Goal: Information Seeking & Learning: Learn about a topic

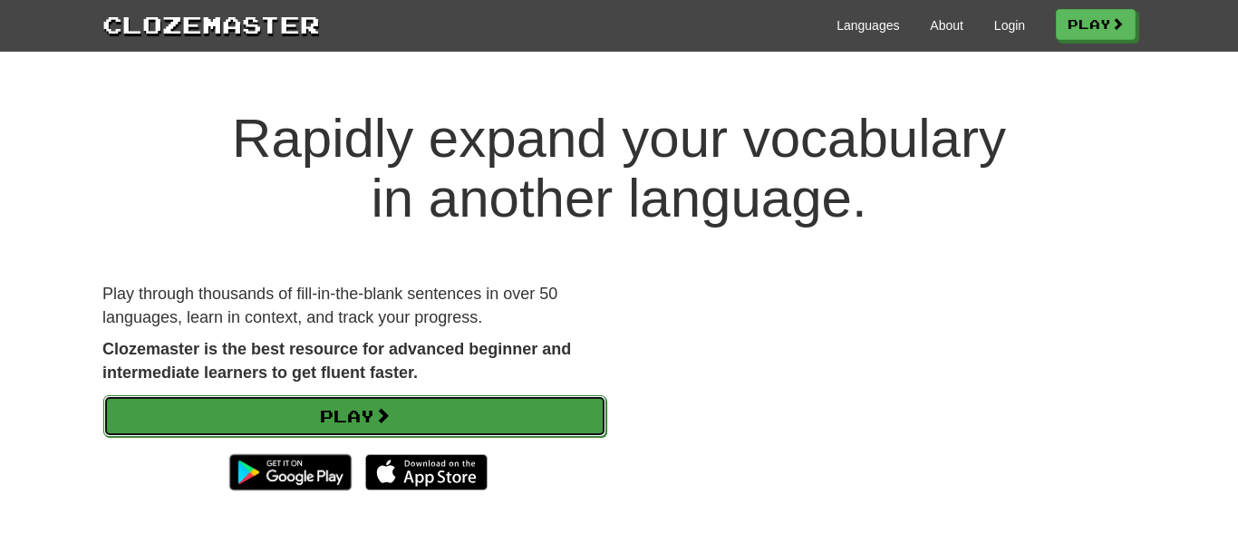
click at [426, 420] on link "Play" at bounding box center [354, 416] width 503 height 42
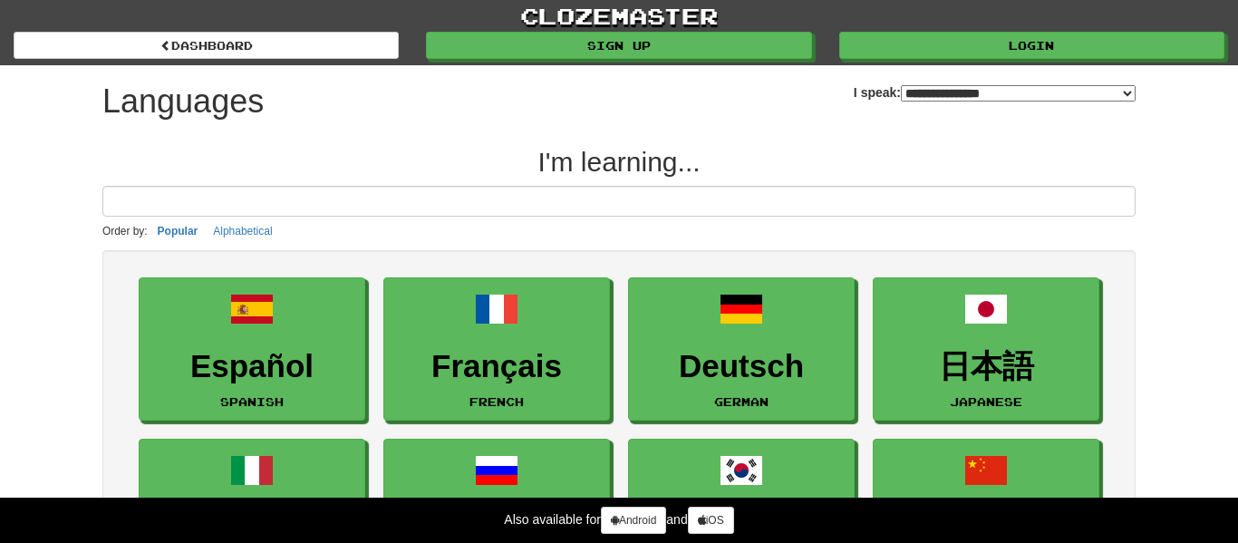
select select "*******"
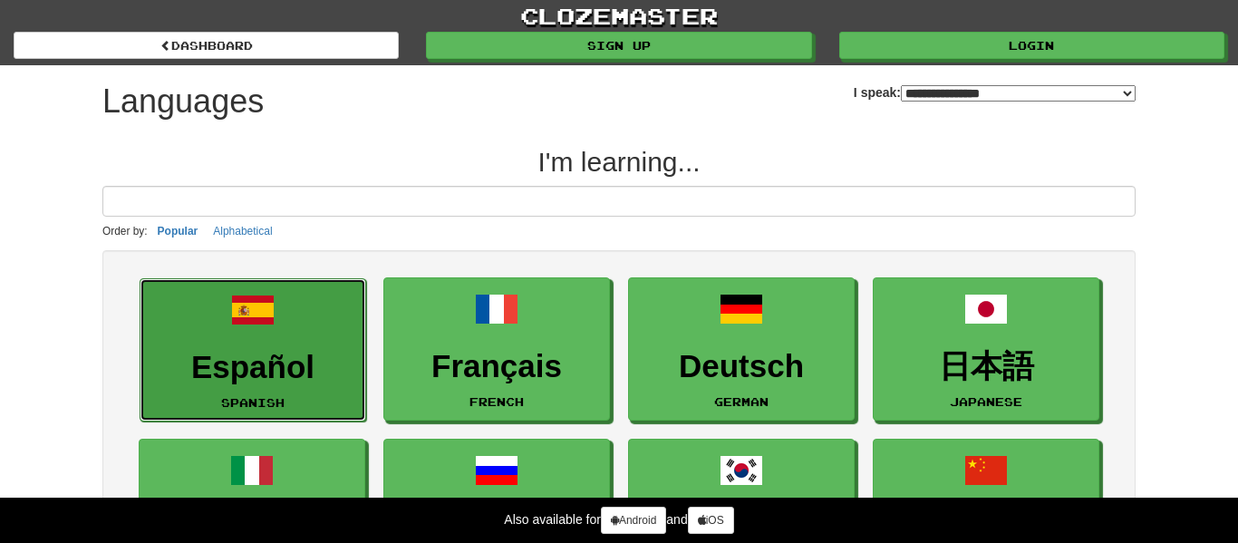
click at [333, 346] on link "Español Spanish" at bounding box center [253, 350] width 227 height 144
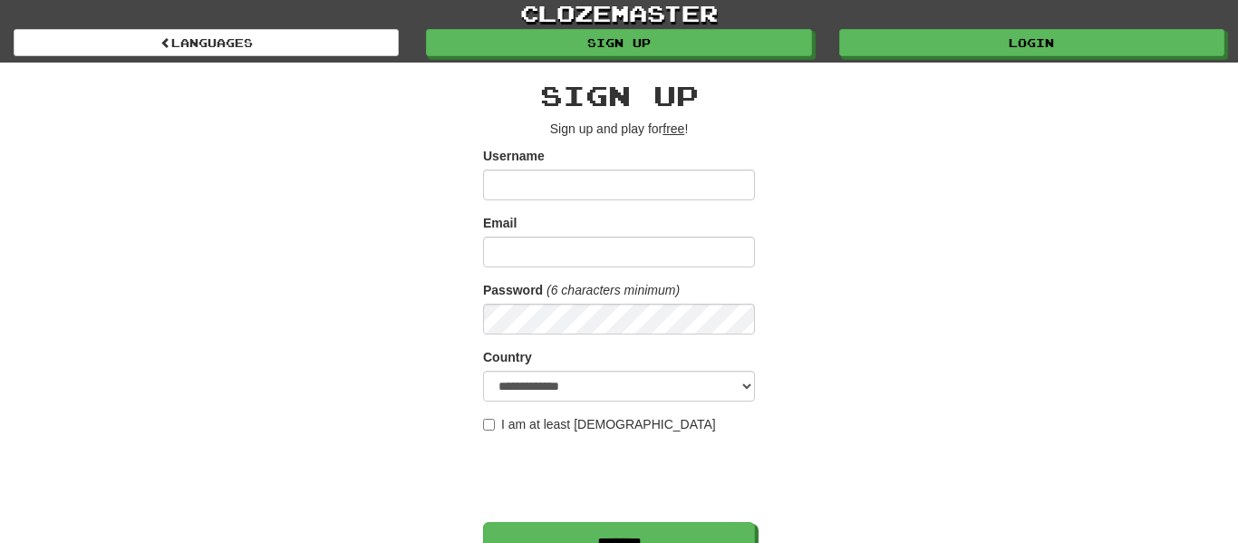
scroll to position [34, 0]
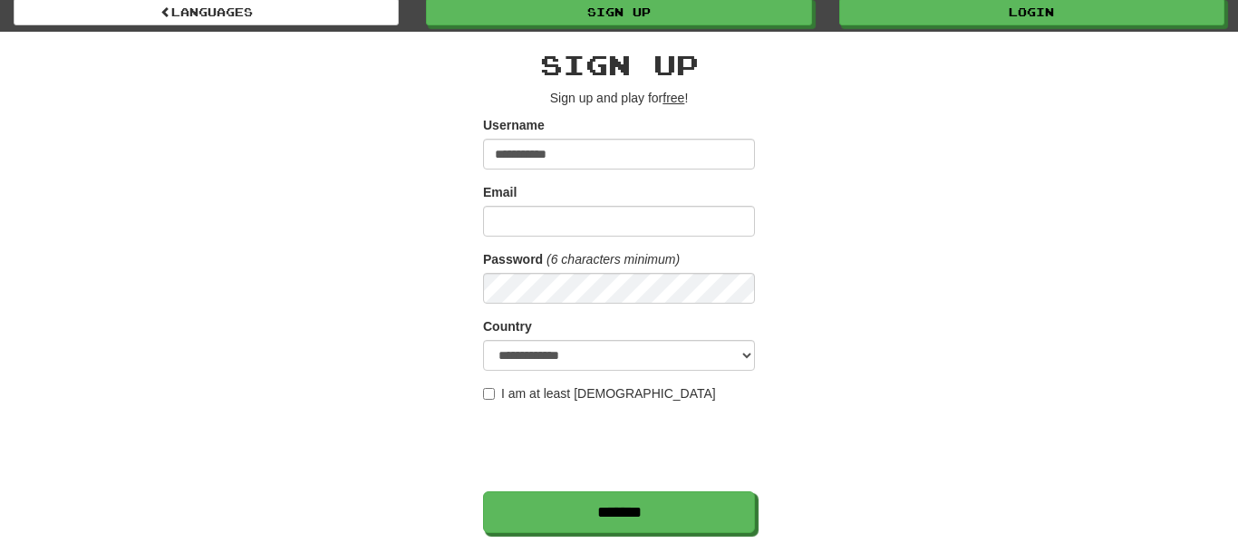
type input "**********"
click at [609, 230] on input "Email" at bounding box center [619, 221] width 272 height 31
type input "**********"
click at [623, 388] on label "I am at least [DEMOGRAPHIC_DATA]" at bounding box center [599, 393] width 233 height 18
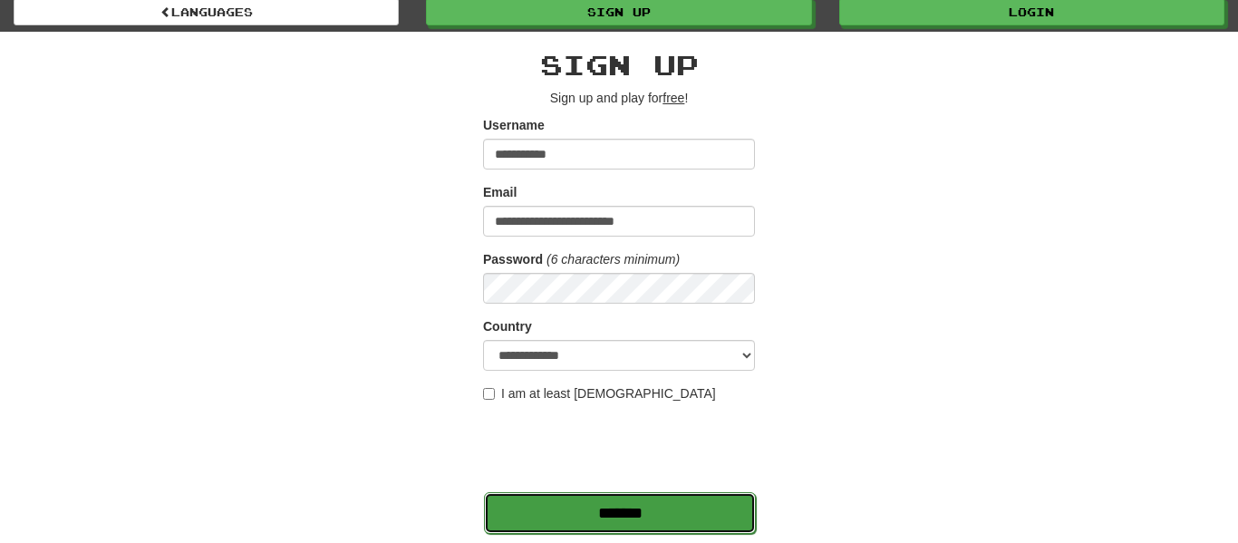
click at [717, 498] on input "*******" at bounding box center [620, 513] width 272 height 42
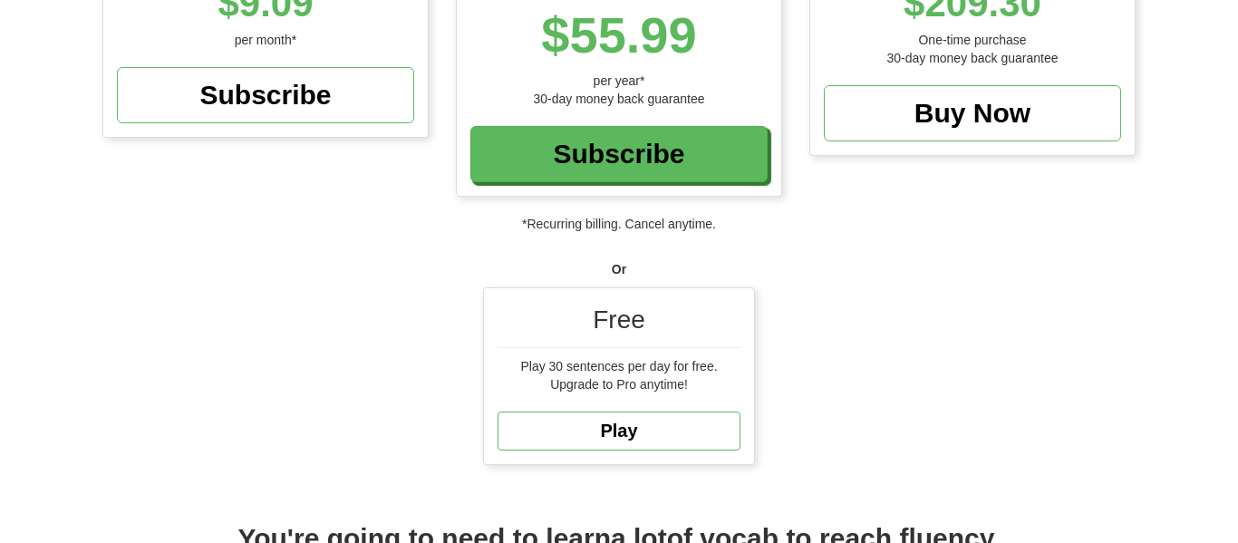
scroll to position [392, 0]
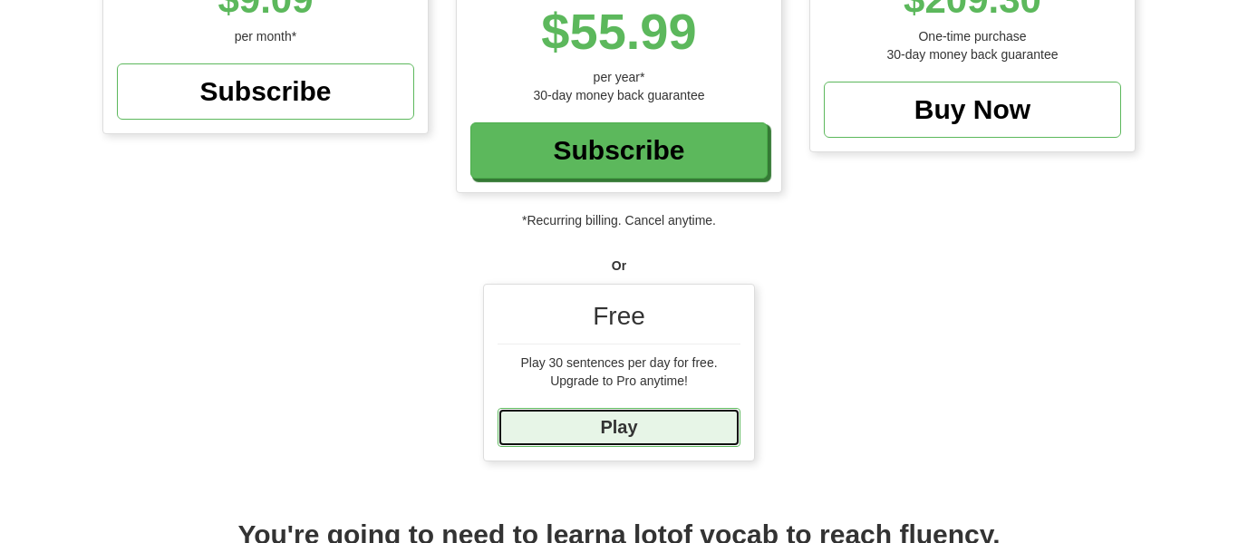
click at [666, 432] on link "Play" at bounding box center [619, 427] width 243 height 39
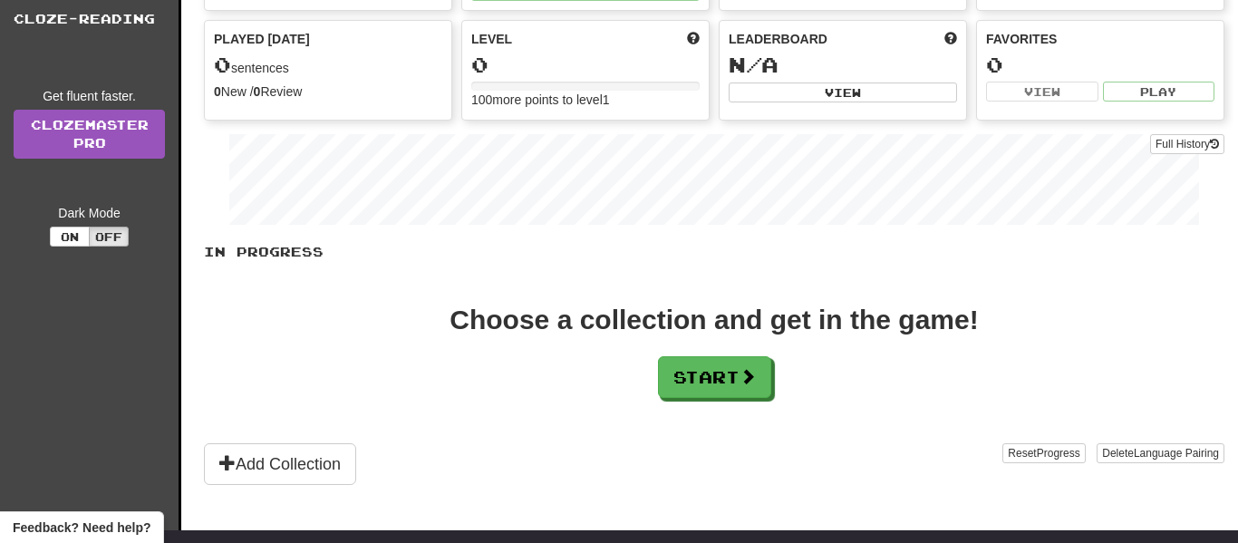
scroll to position [222, 0]
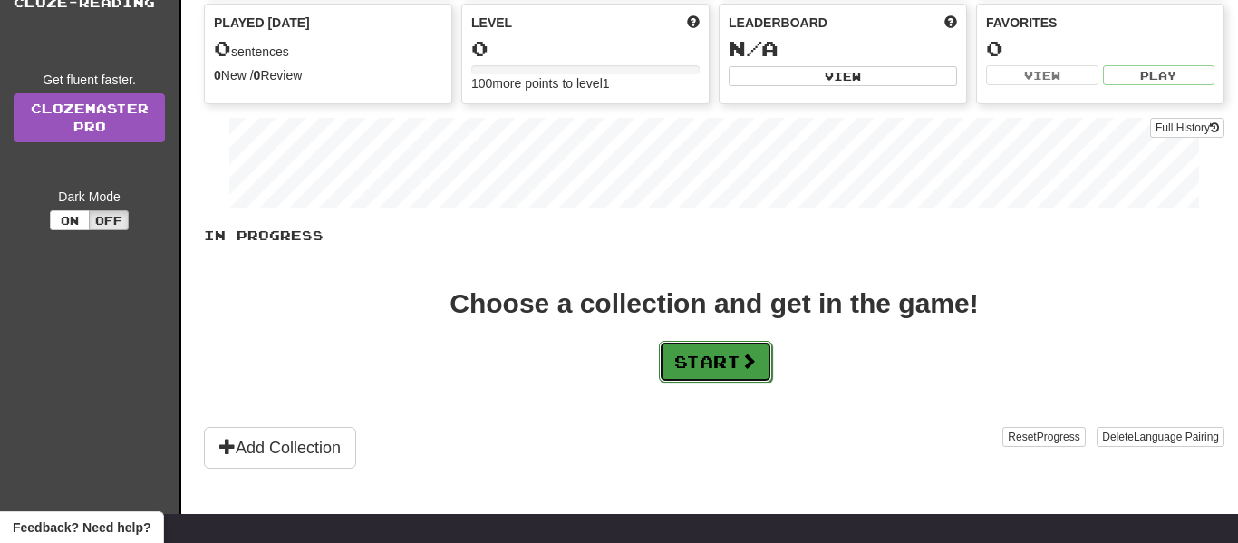
click at [733, 362] on button "Start" at bounding box center [715, 362] width 113 height 42
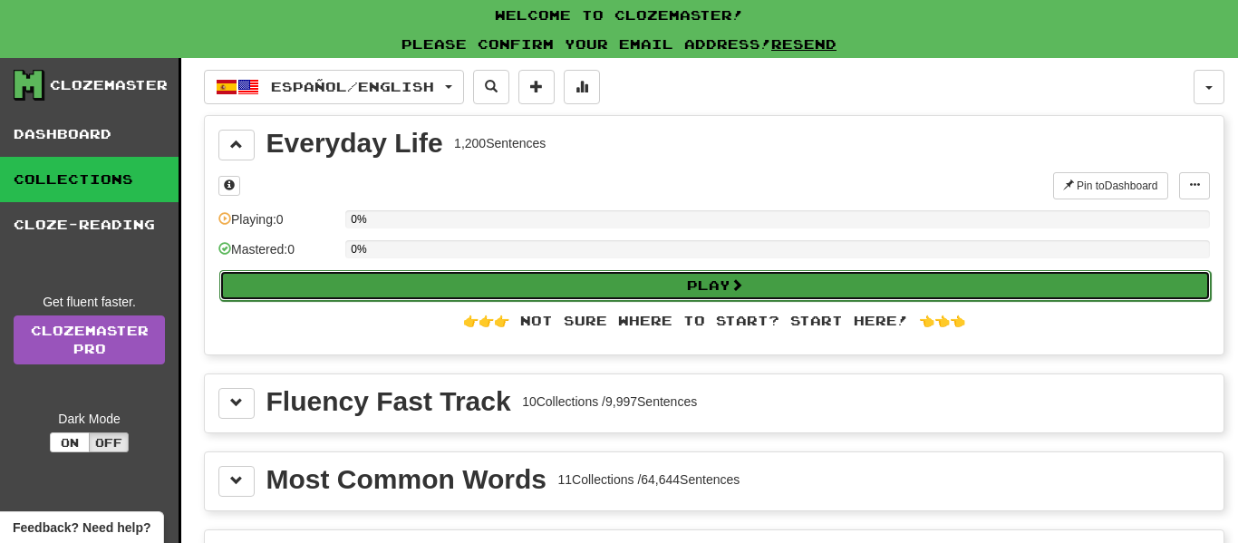
click at [647, 285] on button "Play" at bounding box center [714, 285] width 991 height 31
select select "**"
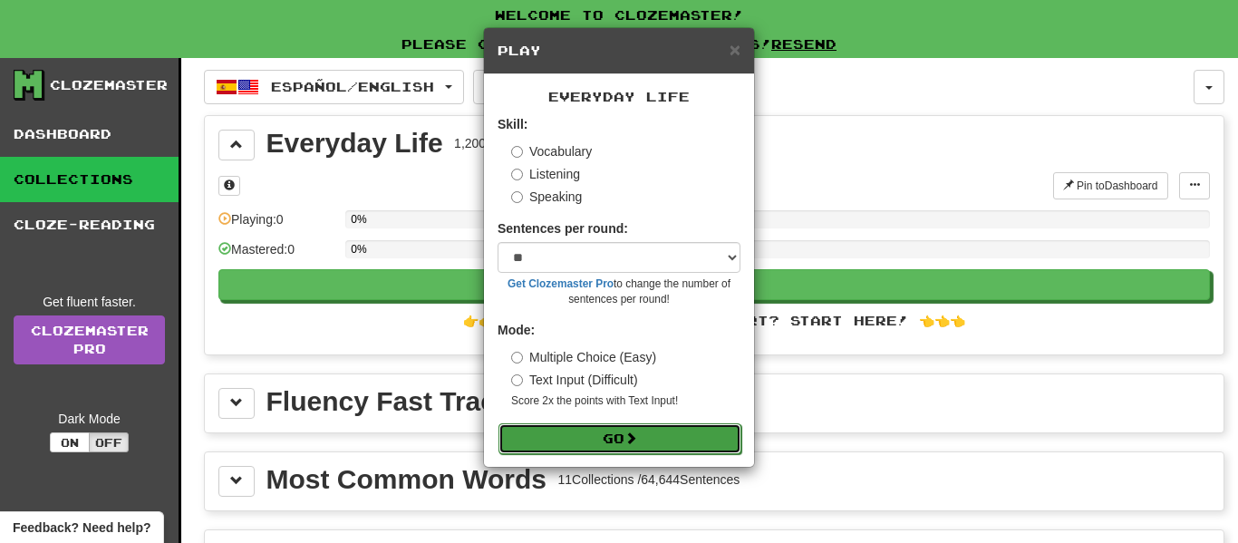
click at [591, 444] on button "Go" at bounding box center [619, 438] width 243 height 31
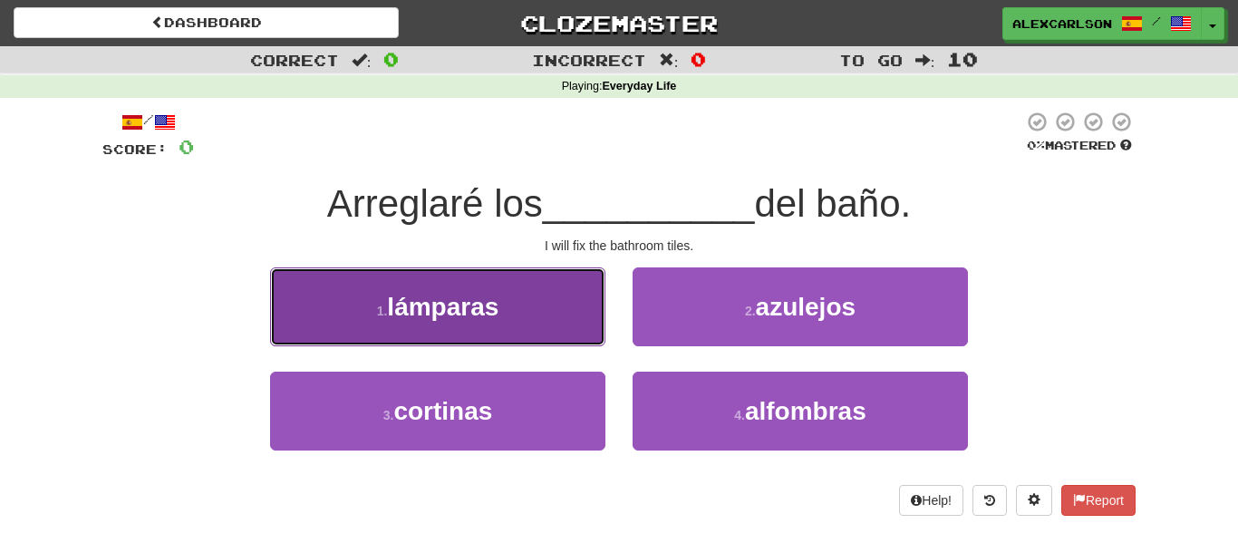
click at [443, 294] on span "lámparas" at bounding box center [442, 307] width 111 height 28
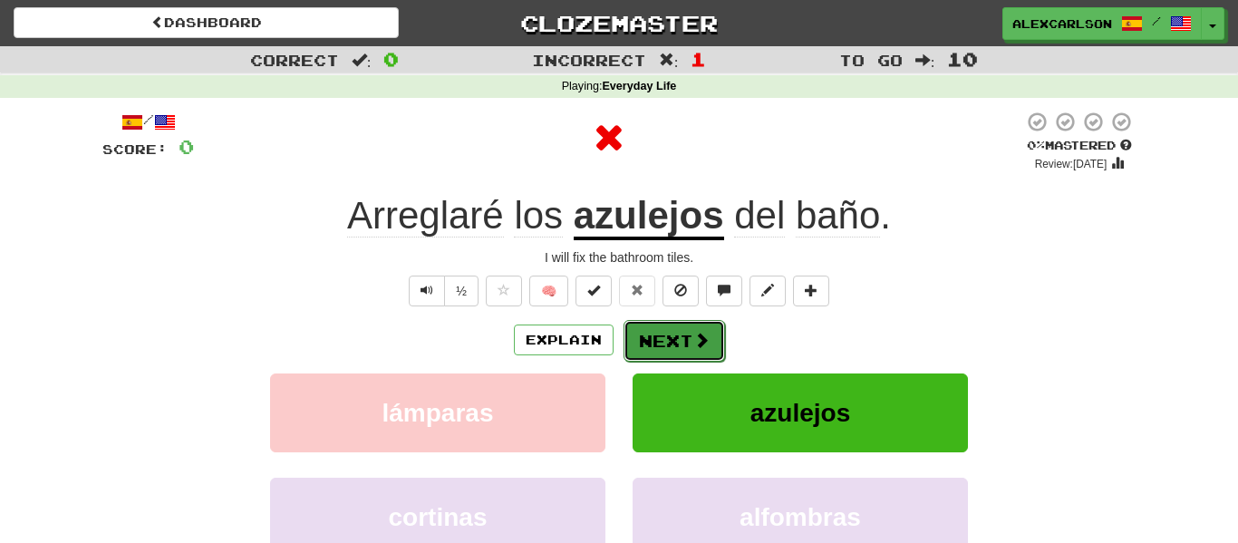
click at [697, 326] on button "Next" at bounding box center [675, 341] width 102 height 42
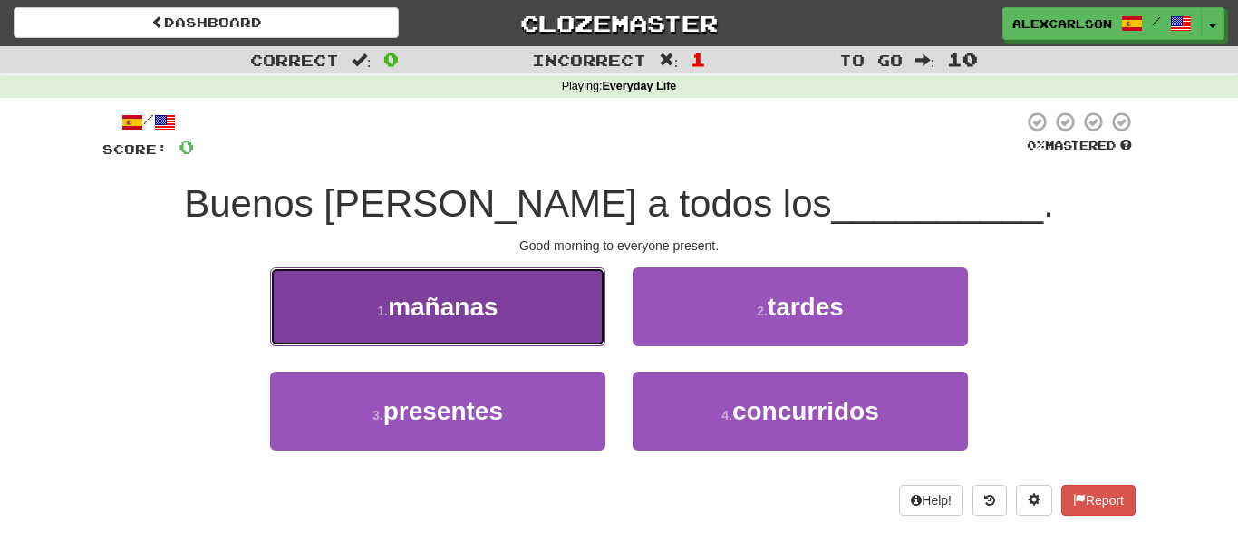
click at [458, 321] on span "mañanas" at bounding box center [443, 307] width 110 height 28
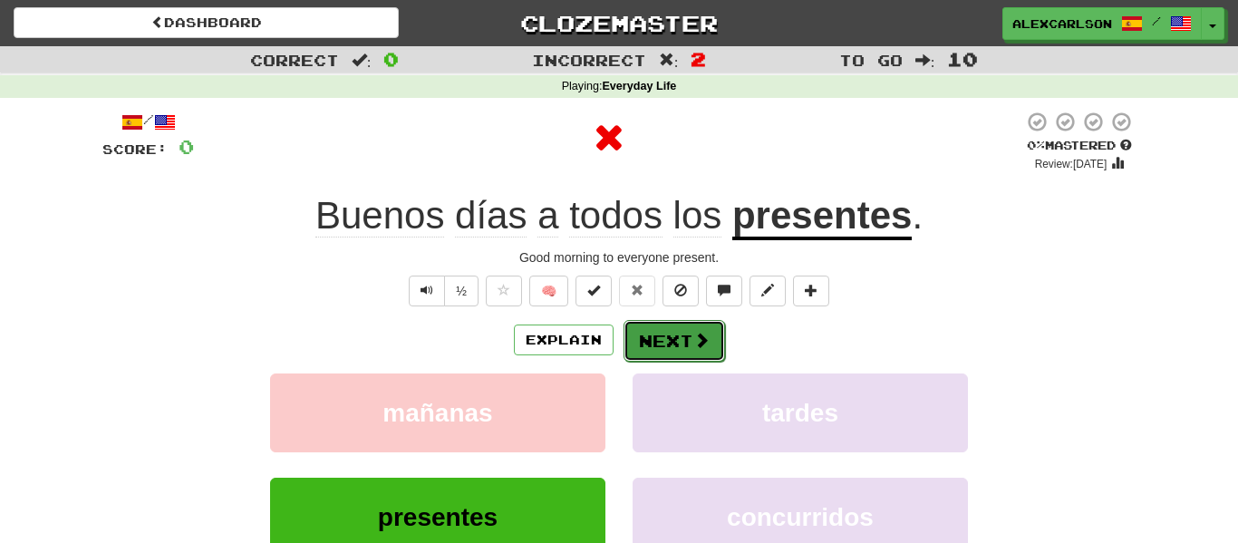
click at [672, 348] on button "Next" at bounding box center [675, 341] width 102 height 42
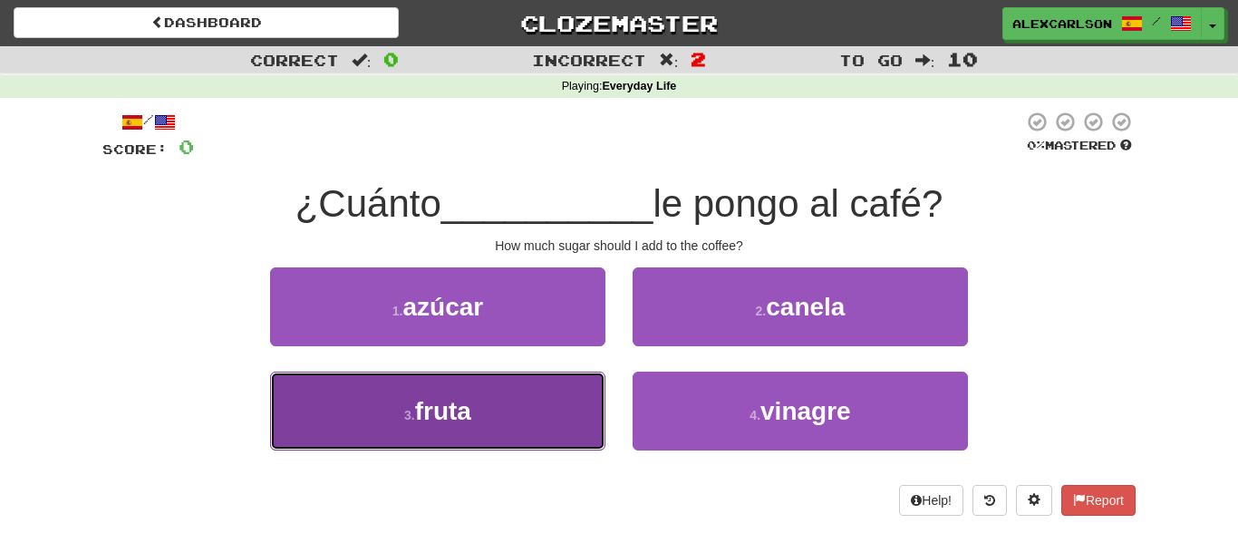
click at [585, 387] on button "3 . fruta" at bounding box center [437, 411] width 335 height 79
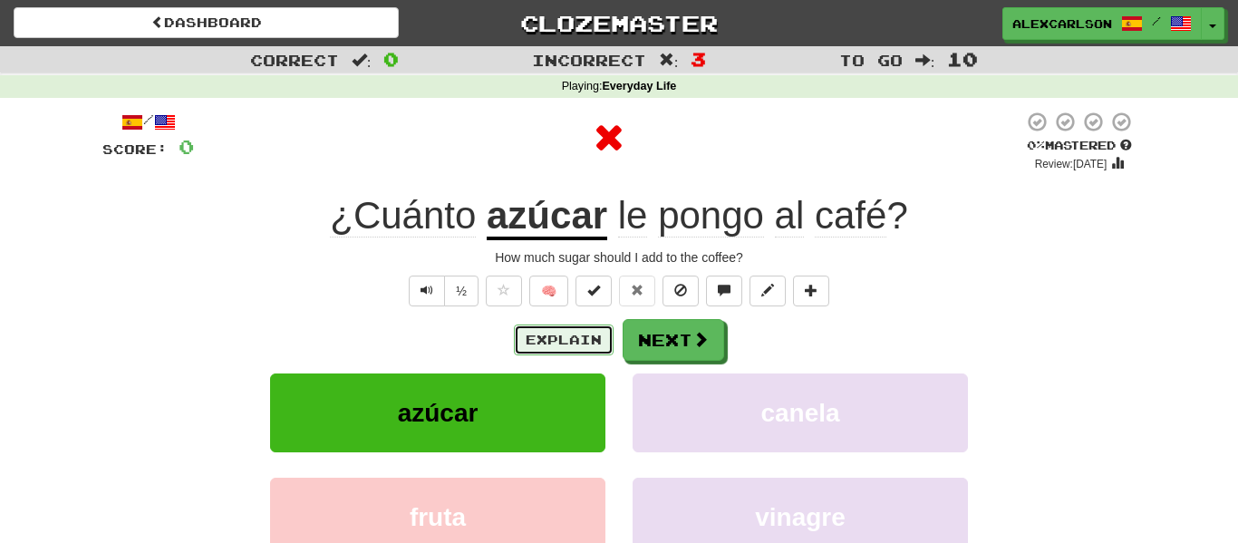
click at [593, 340] on button "Explain" at bounding box center [564, 339] width 100 height 31
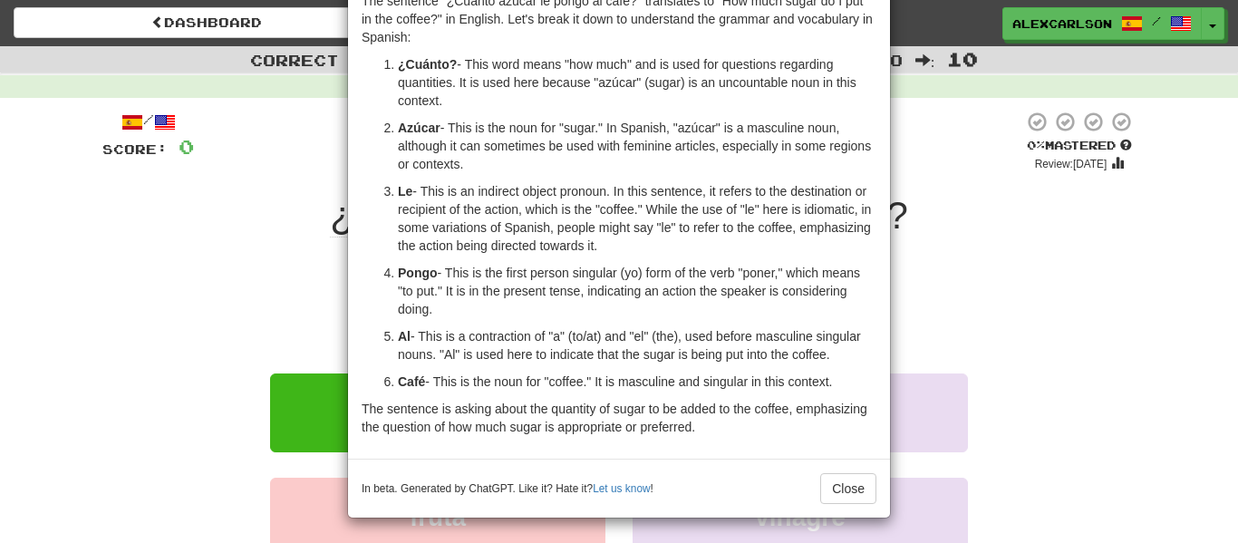
scroll to position [99, 0]
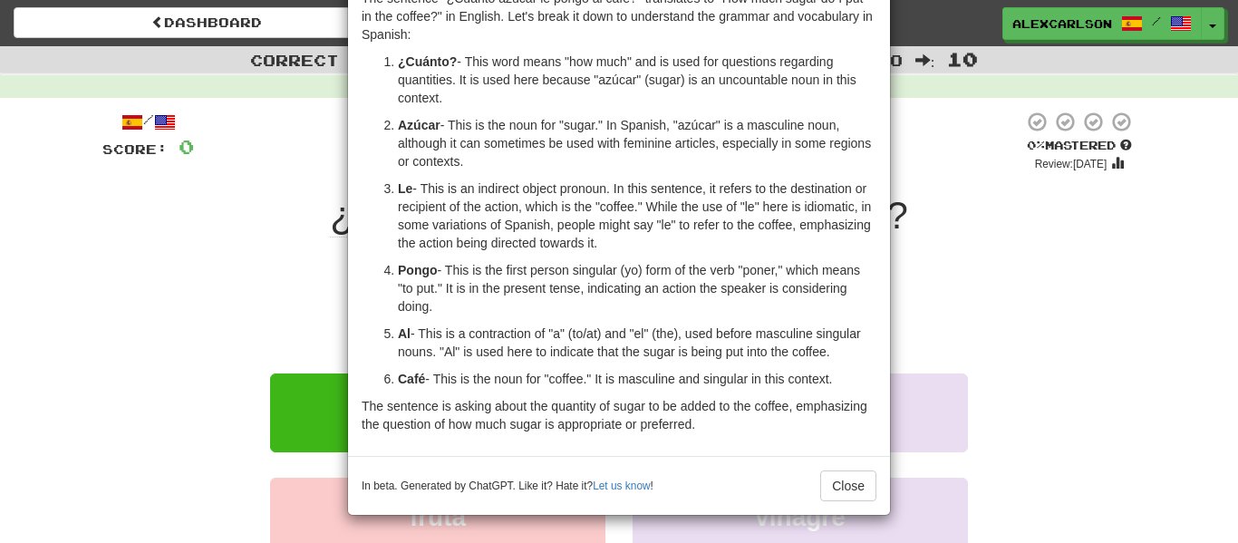
click at [896, 306] on div "× Explanation The sentence "¿Cuánto azúcar le pongo al café?" translates to "Ho…" at bounding box center [619, 271] width 1238 height 543
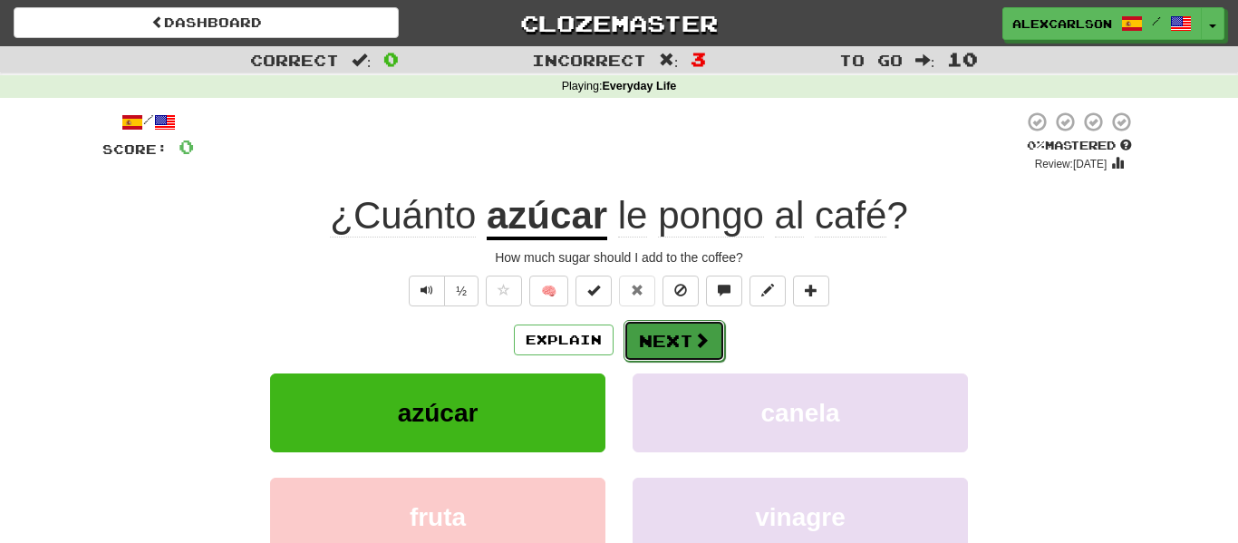
click at [642, 341] on button "Next" at bounding box center [675, 341] width 102 height 42
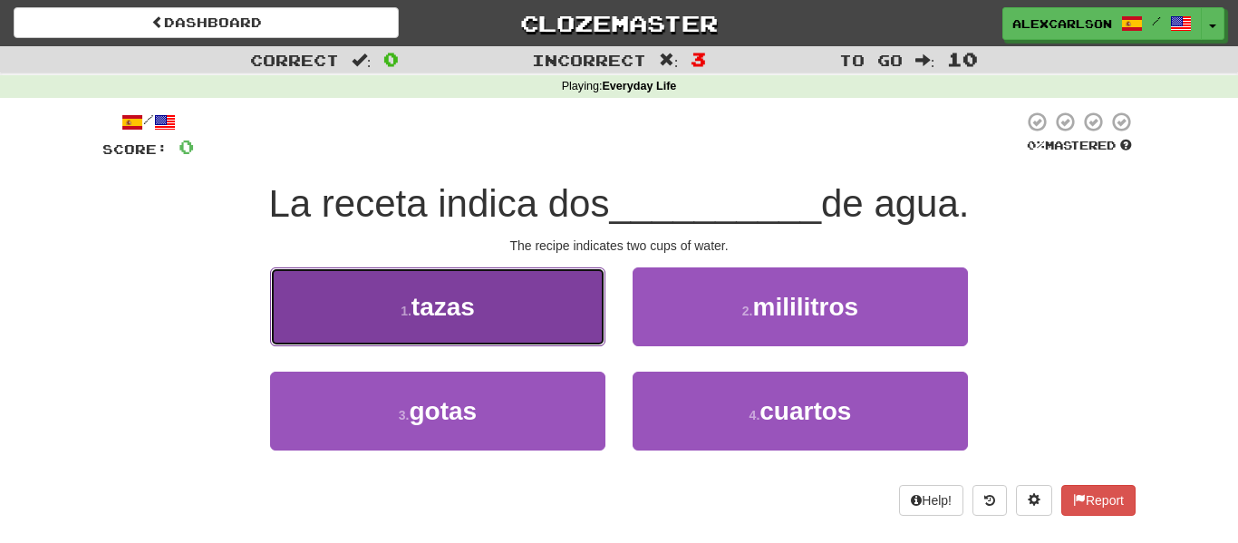
click at [570, 336] on button "1 . tazas" at bounding box center [437, 306] width 335 height 79
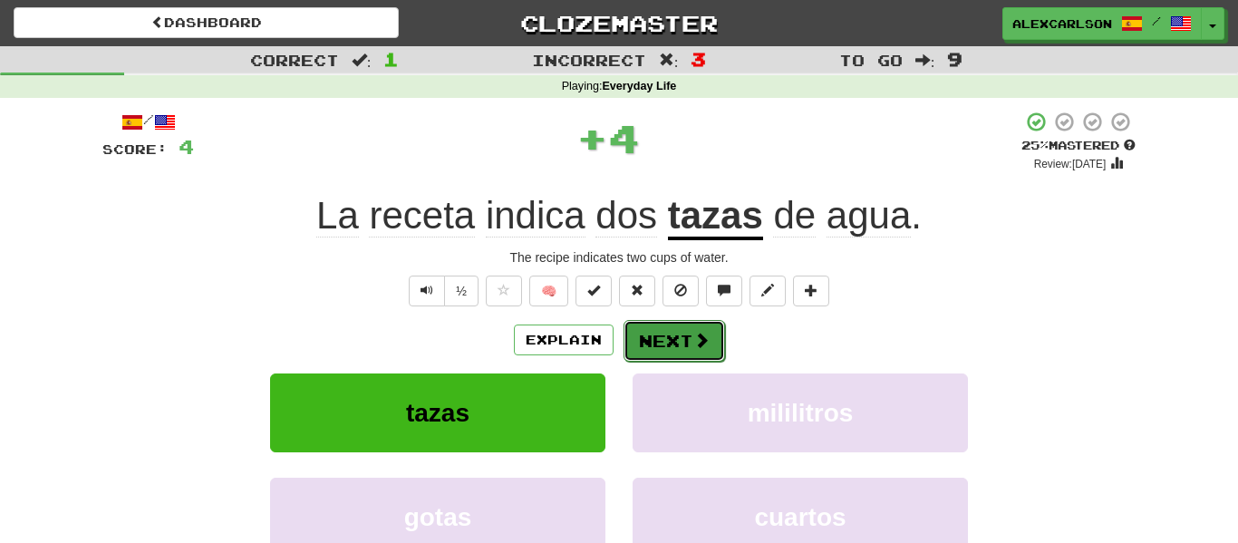
click at [675, 336] on button "Next" at bounding box center [675, 341] width 102 height 42
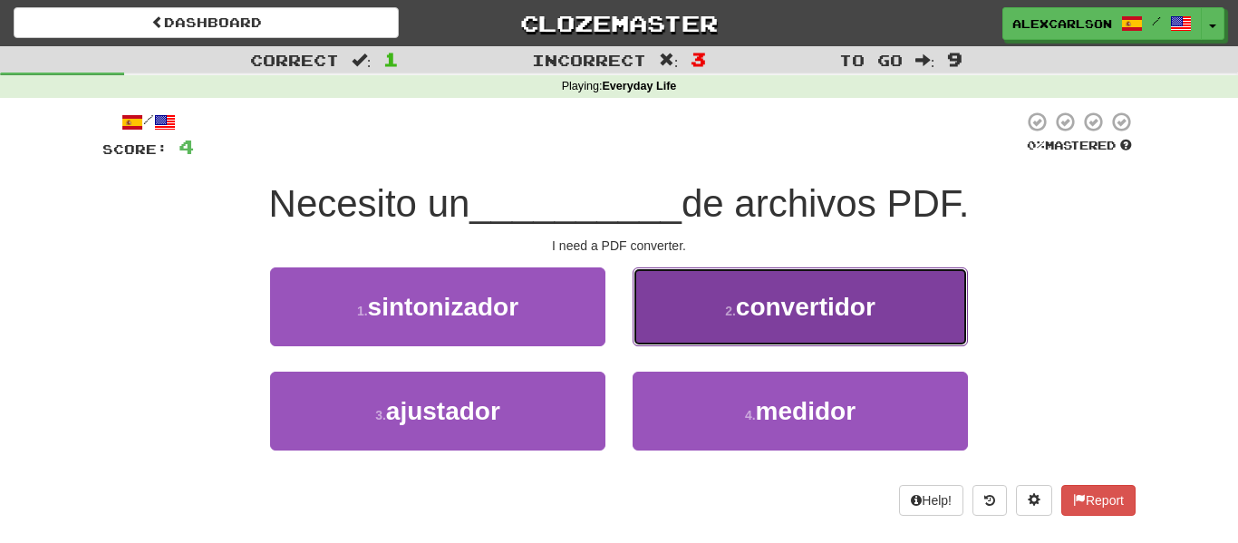
click at [853, 334] on button "2 . convertidor" at bounding box center [800, 306] width 335 height 79
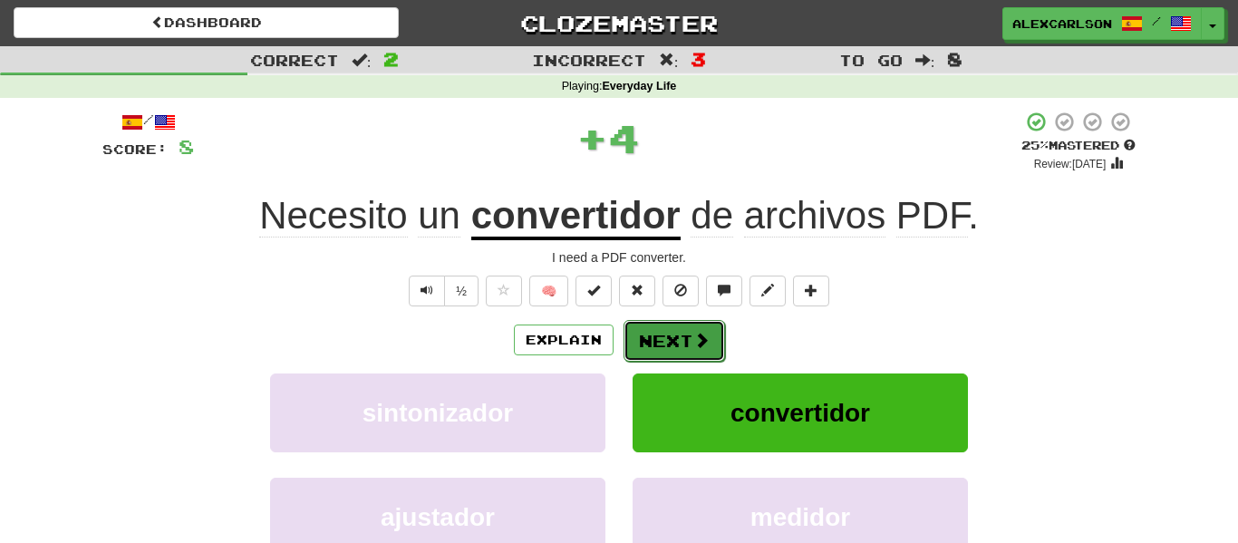
click at [656, 333] on button "Next" at bounding box center [675, 341] width 102 height 42
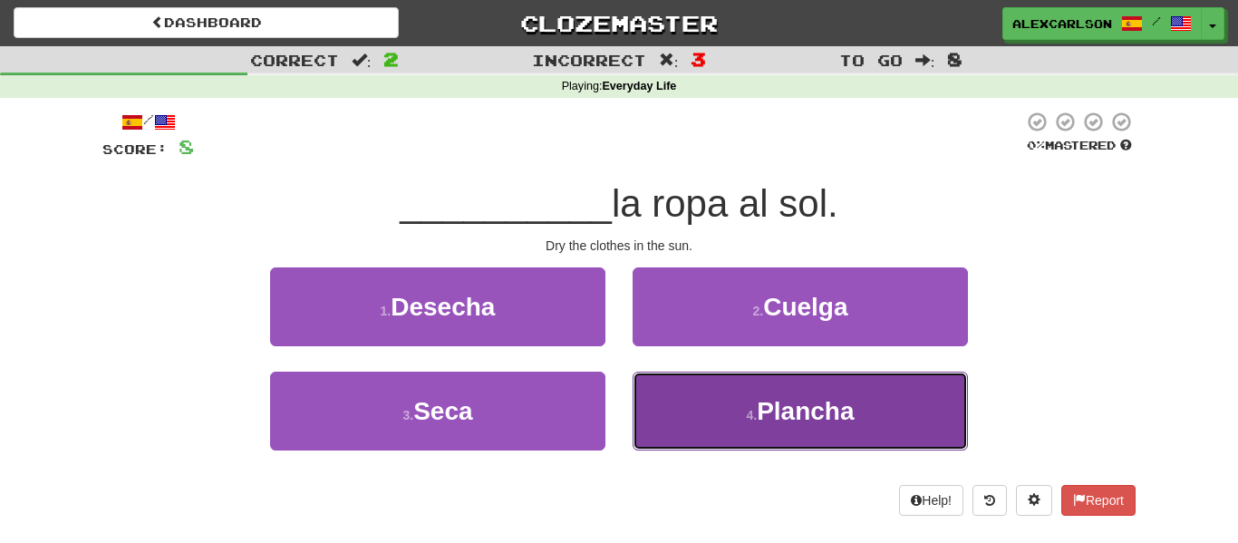
click at [673, 382] on button "4 . Plancha" at bounding box center [800, 411] width 335 height 79
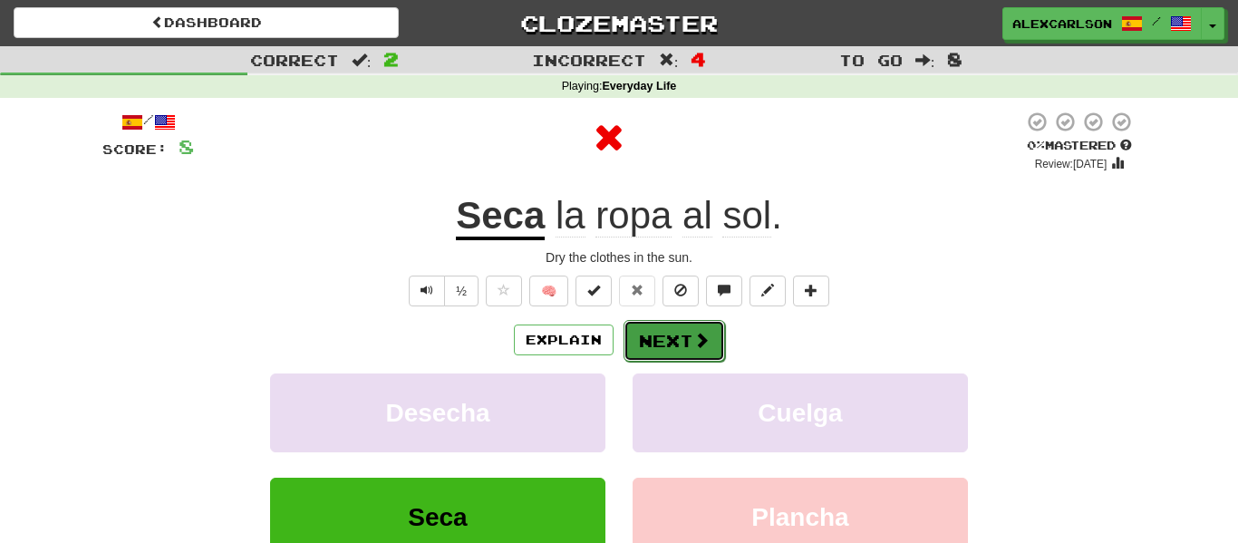
click at [659, 346] on button "Next" at bounding box center [675, 341] width 102 height 42
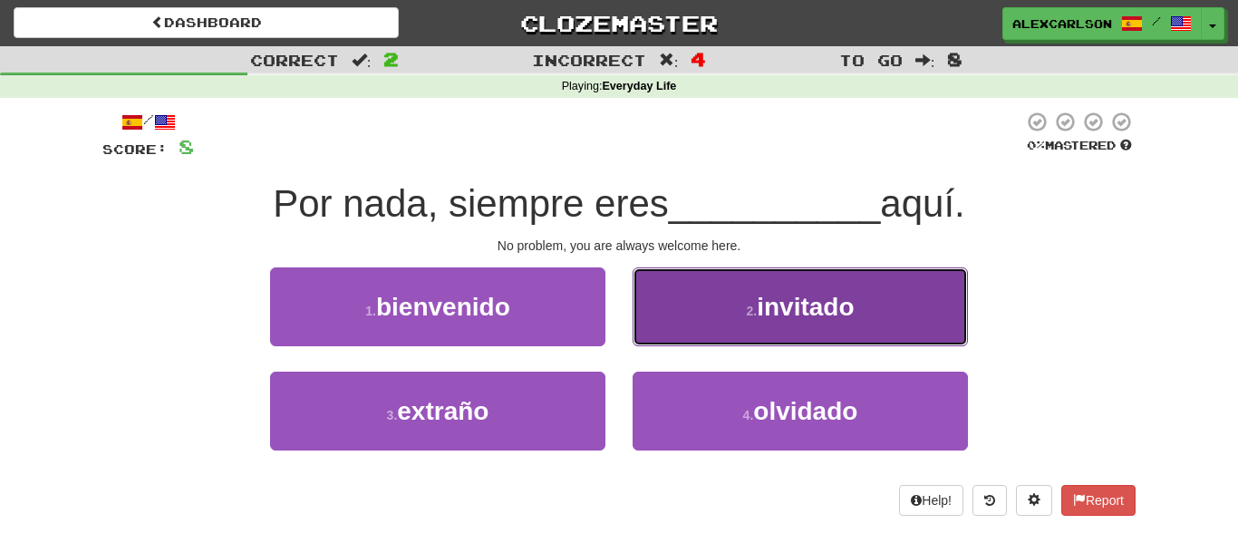
click at [788, 303] on span "invitado" at bounding box center [805, 307] width 97 height 28
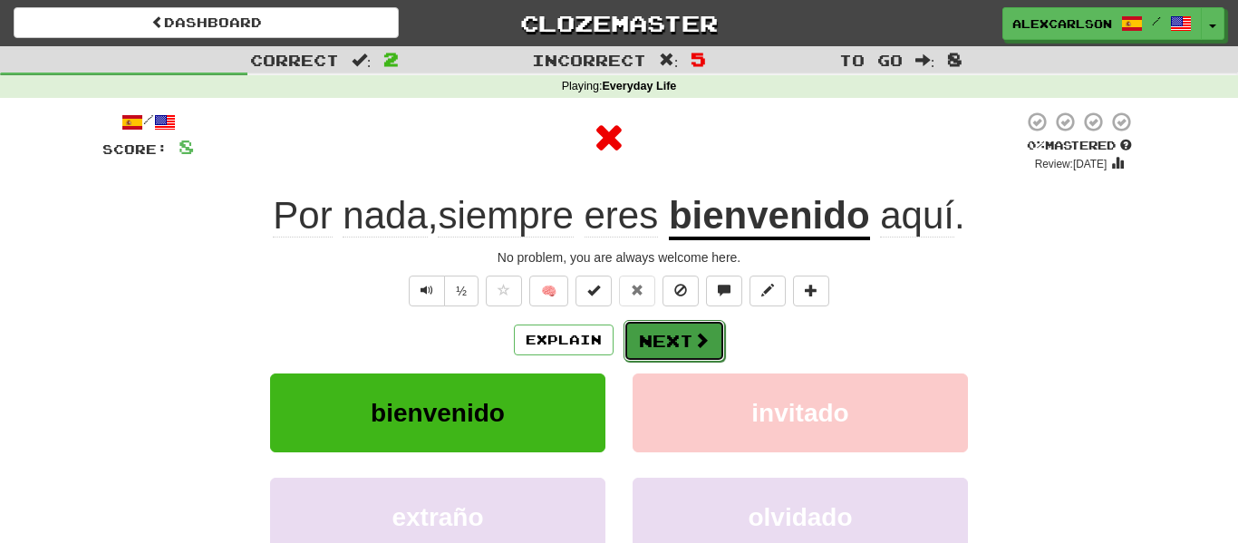
click at [699, 336] on span at bounding box center [701, 340] width 16 height 16
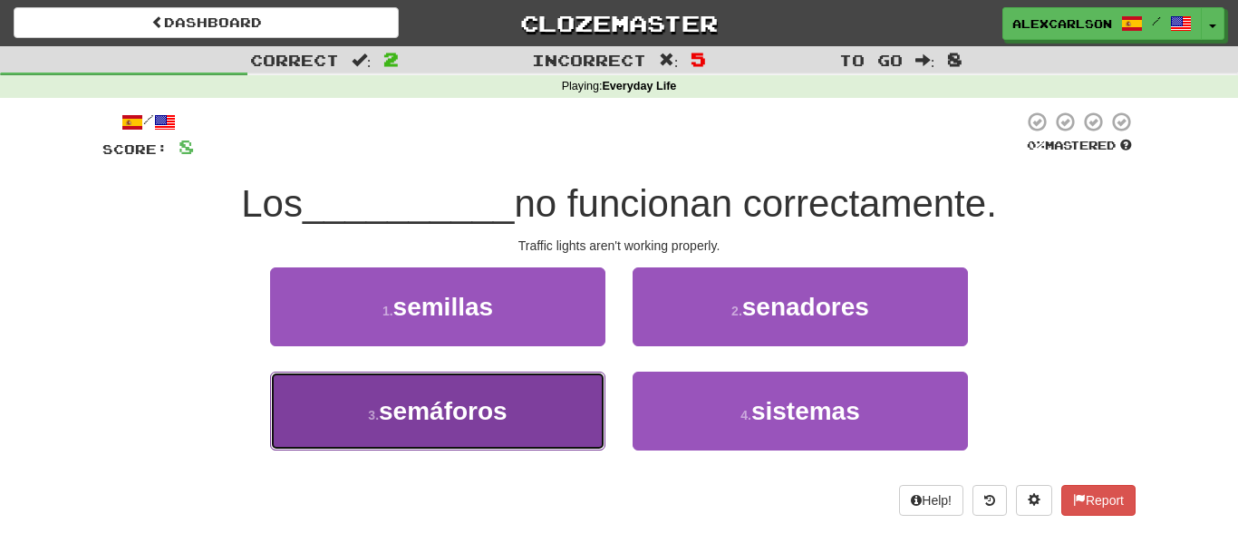
click at [527, 407] on button "3 . semáforos" at bounding box center [437, 411] width 335 height 79
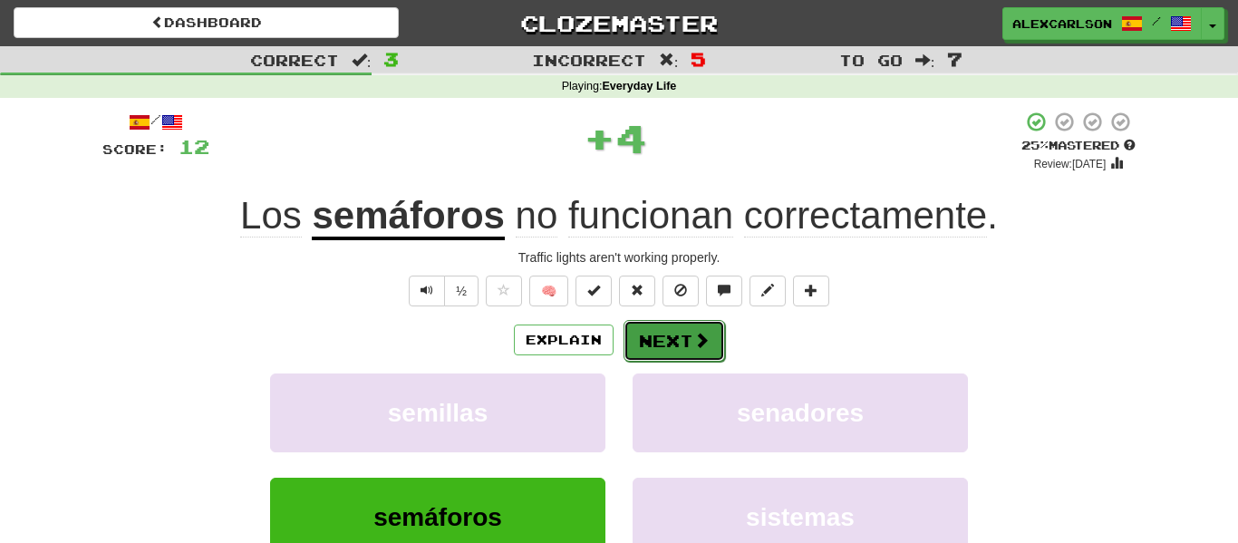
click at [653, 347] on button "Next" at bounding box center [675, 341] width 102 height 42
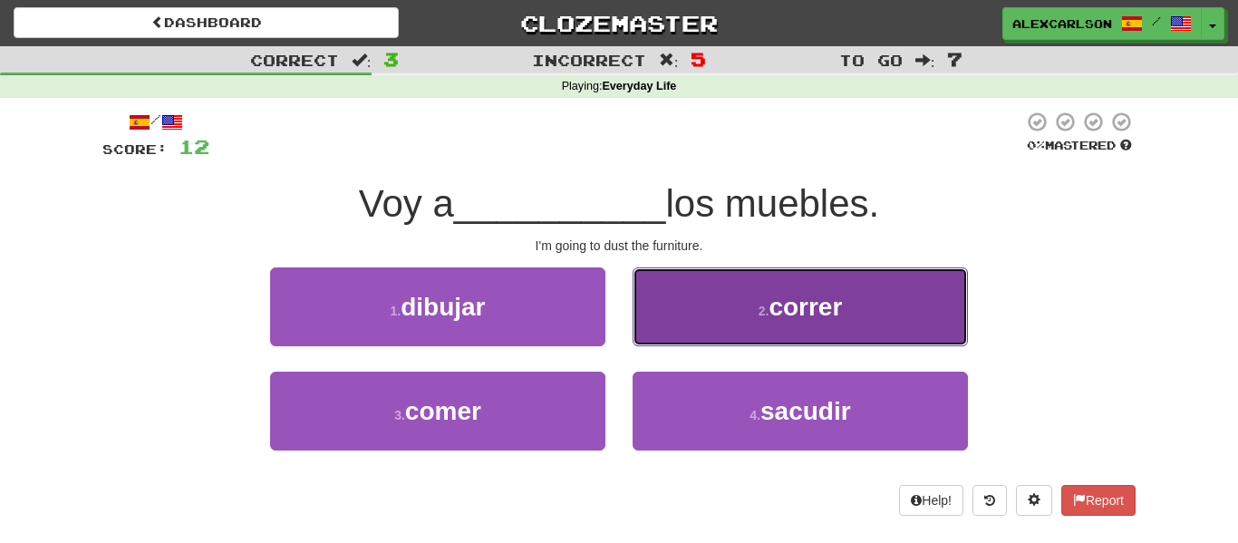
click at [672, 341] on button "2 . correr" at bounding box center [800, 306] width 335 height 79
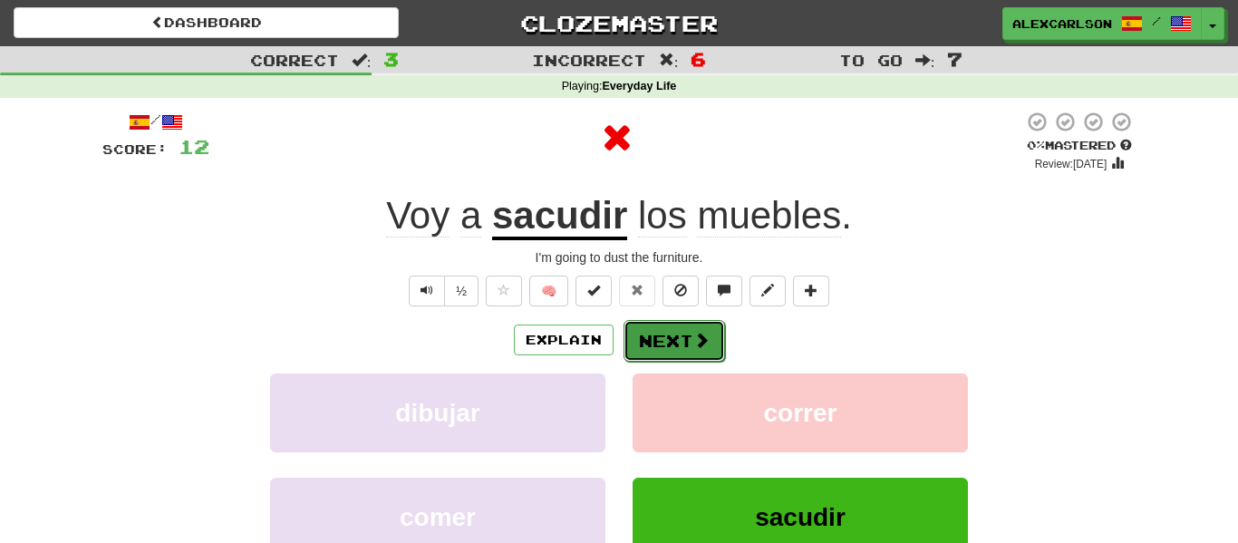
click at [647, 332] on button "Next" at bounding box center [675, 341] width 102 height 42
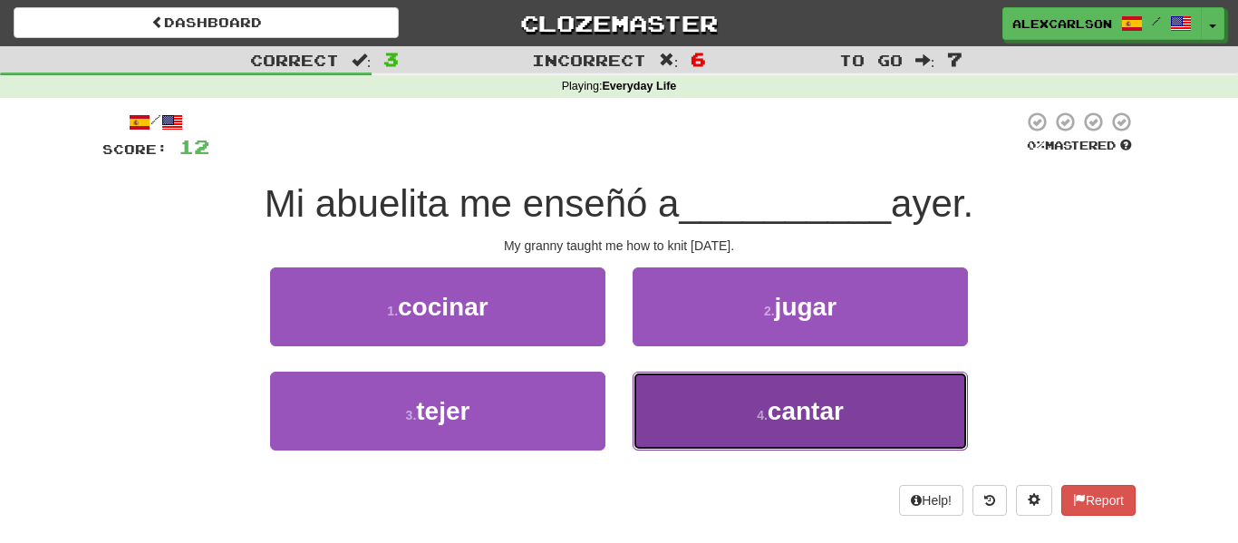
click at [704, 391] on button "4 . cantar" at bounding box center [800, 411] width 335 height 79
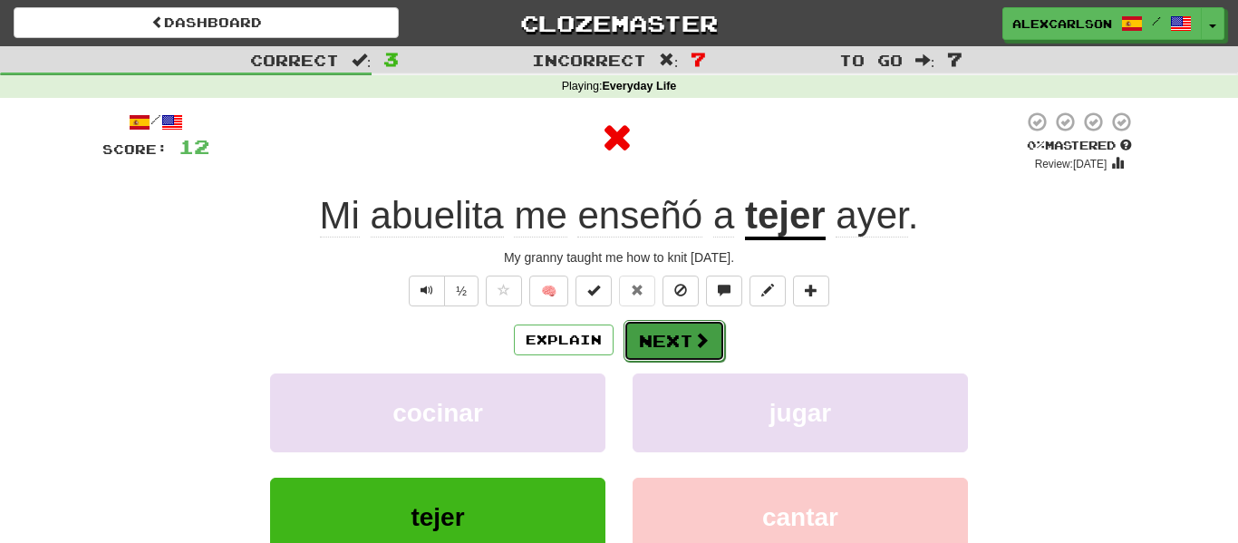
click at [648, 347] on button "Next" at bounding box center [675, 341] width 102 height 42
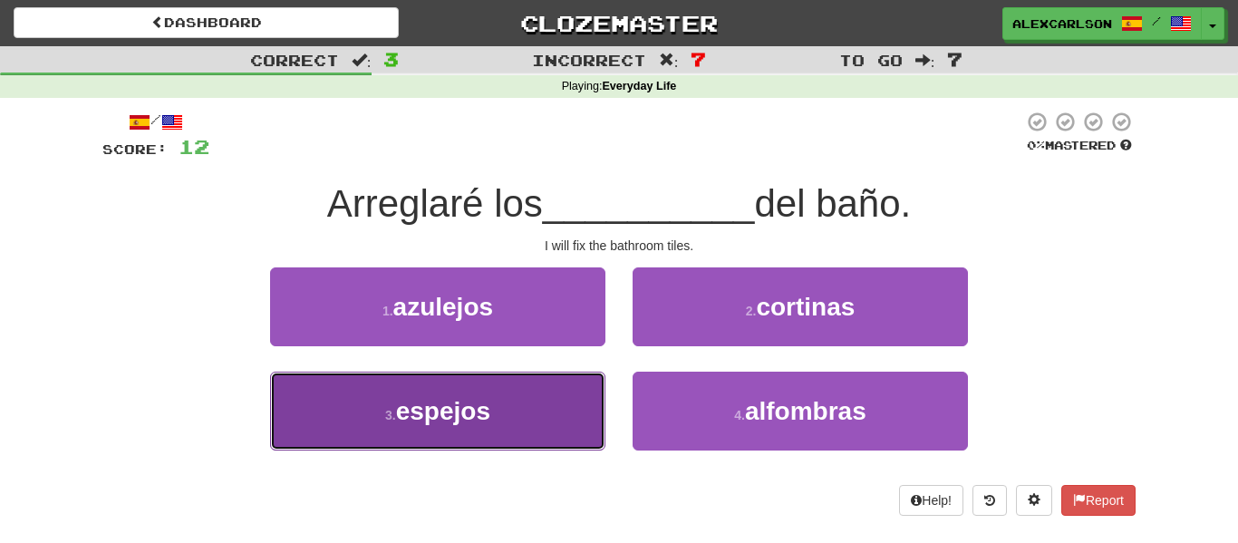
click at [564, 410] on button "3 . espejos" at bounding box center [437, 411] width 335 height 79
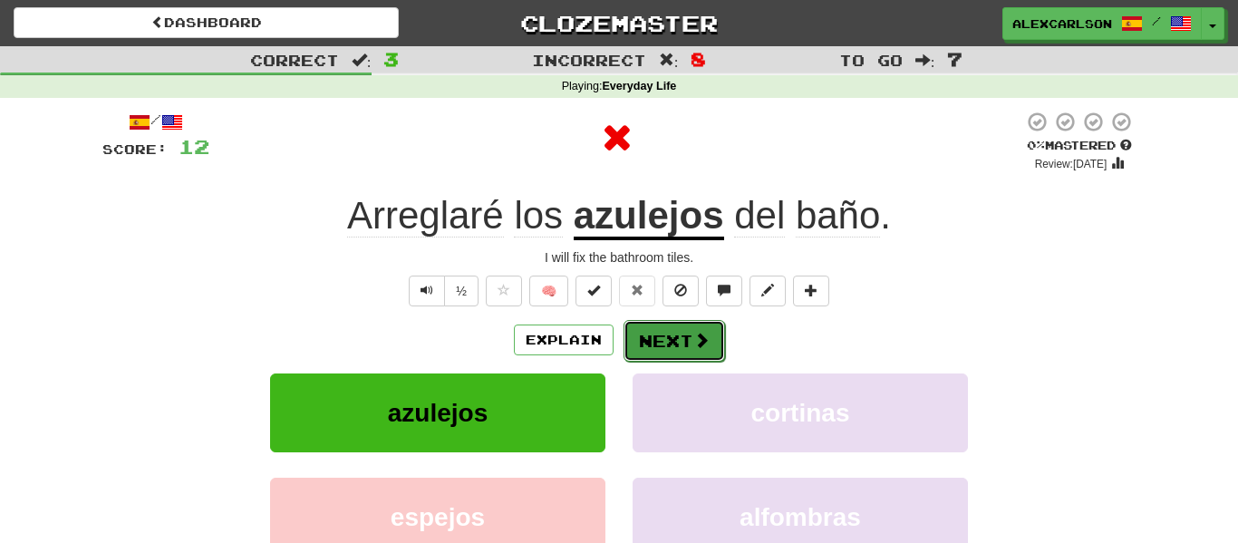
click at [661, 336] on button "Next" at bounding box center [675, 341] width 102 height 42
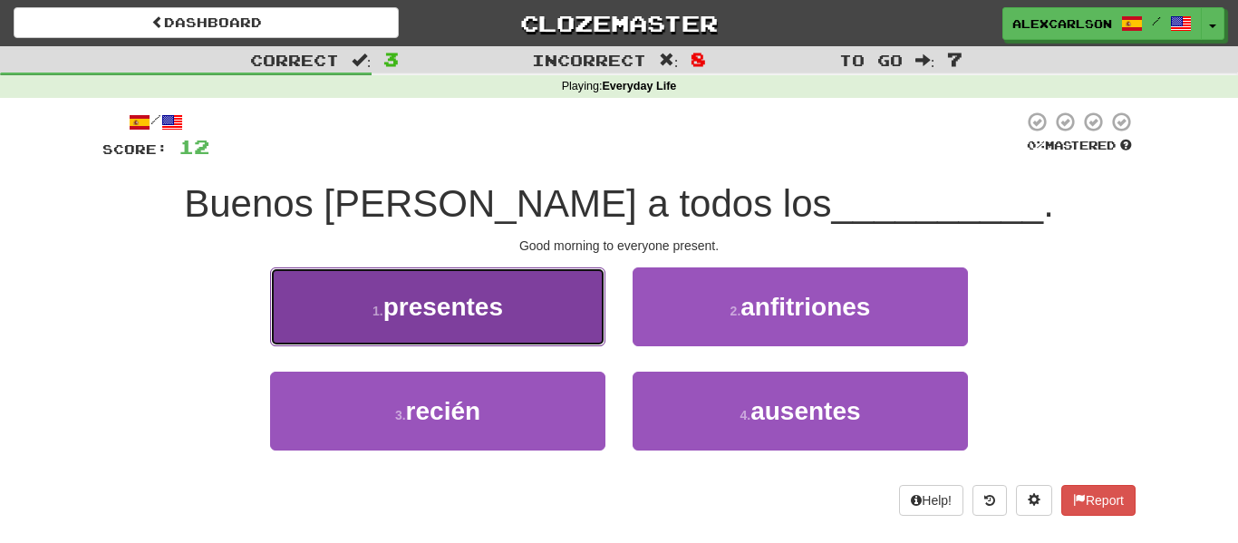
click at [550, 302] on button "1 . presentes" at bounding box center [437, 306] width 335 height 79
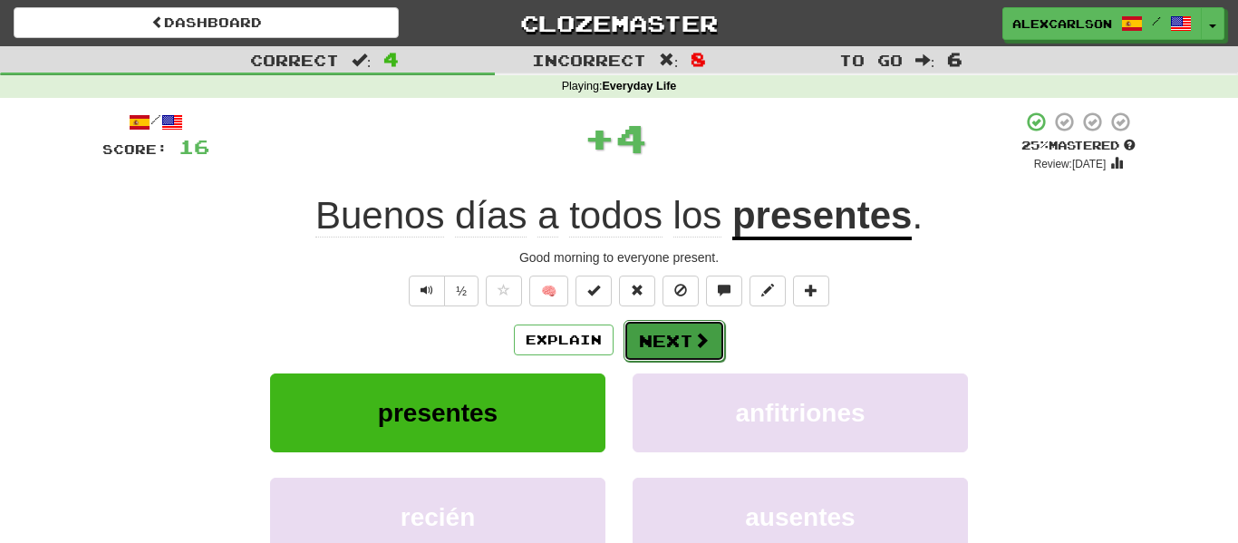
click at [652, 330] on button "Next" at bounding box center [675, 341] width 102 height 42
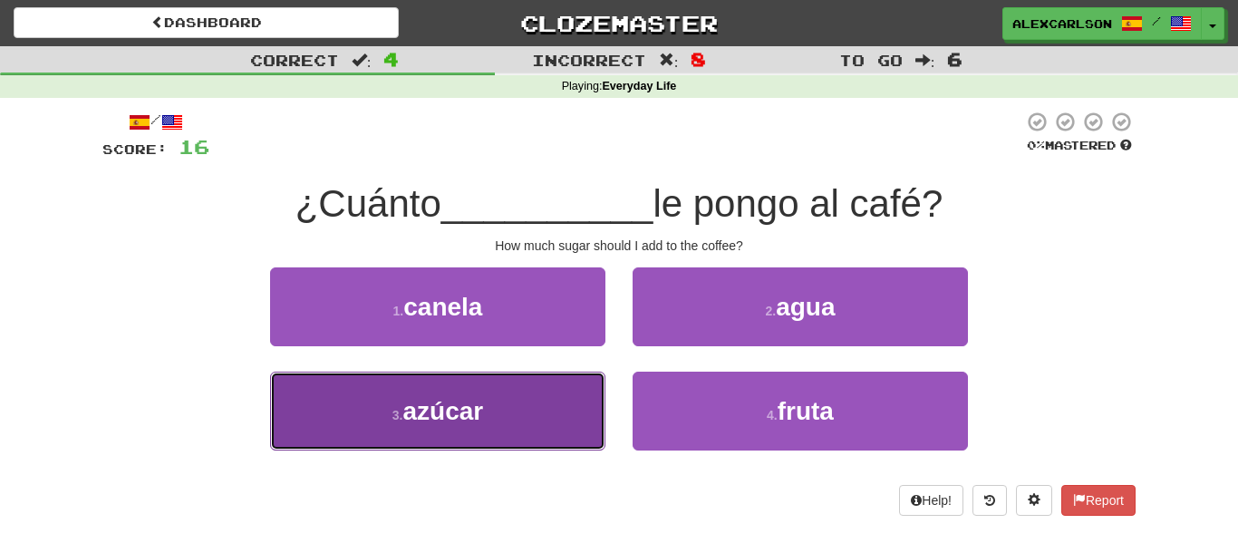
click at [509, 386] on button "3 . azúcar" at bounding box center [437, 411] width 335 height 79
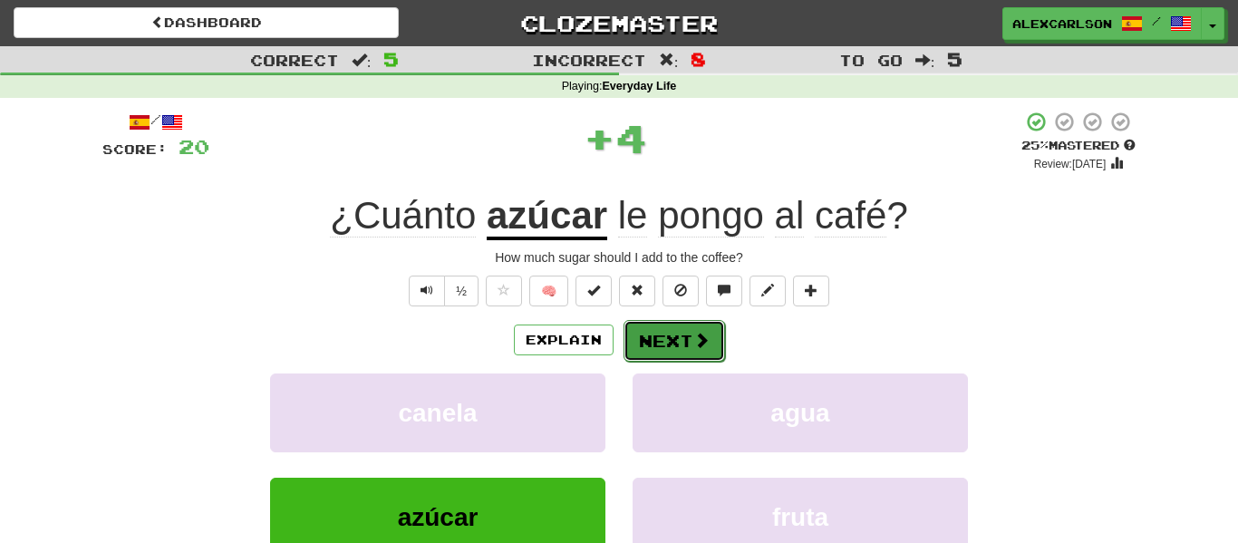
click at [636, 352] on button "Next" at bounding box center [675, 341] width 102 height 42
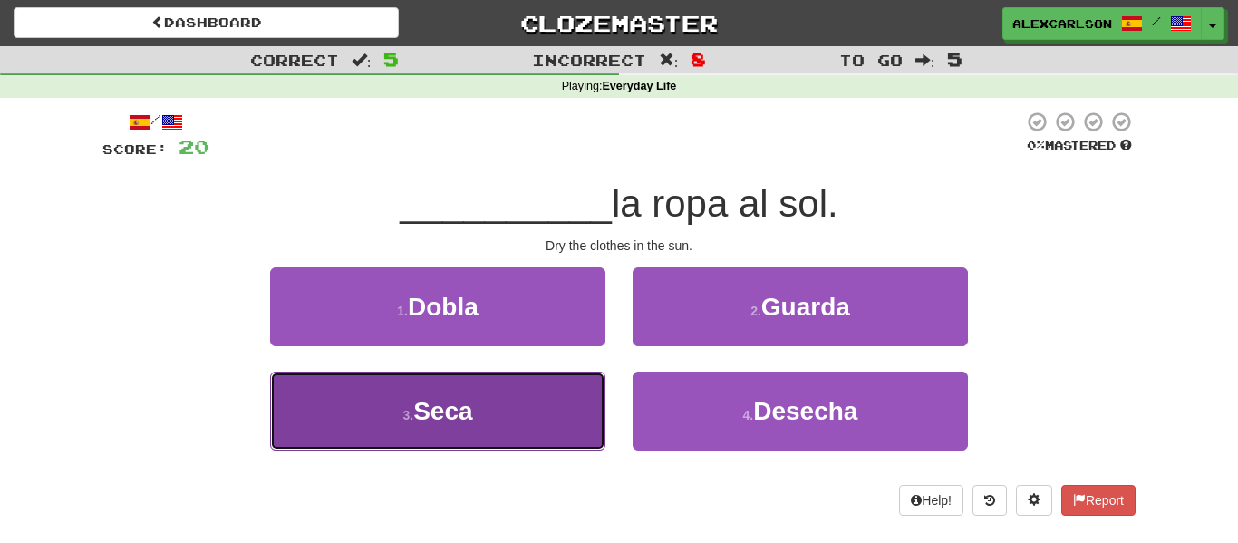
click at [600, 410] on button "3 . Seca" at bounding box center [437, 411] width 335 height 79
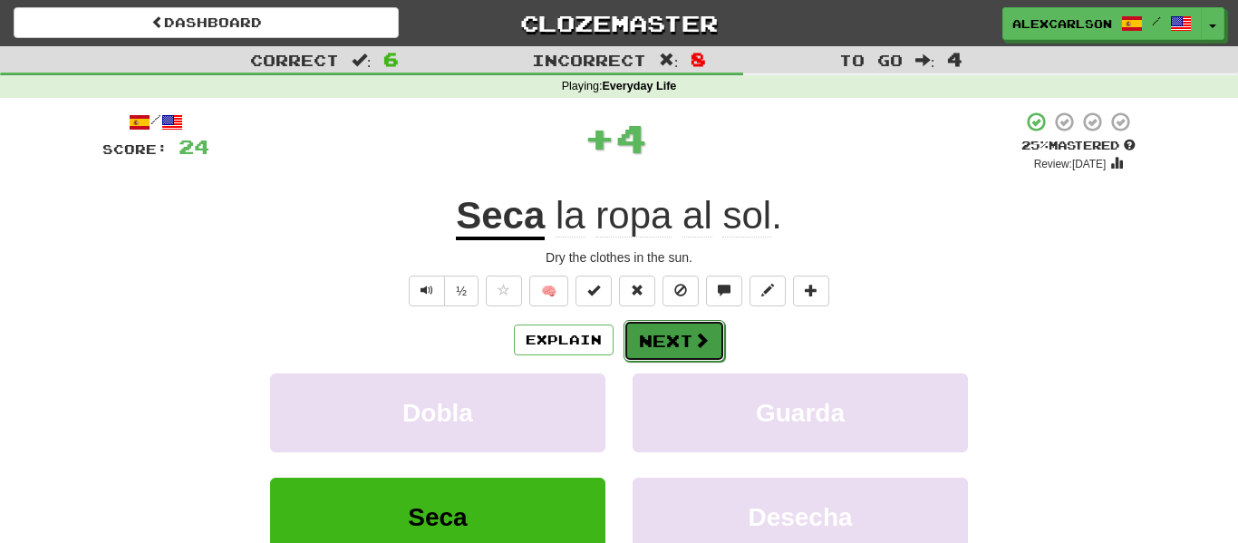
click at [663, 353] on button "Next" at bounding box center [675, 341] width 102 height 42
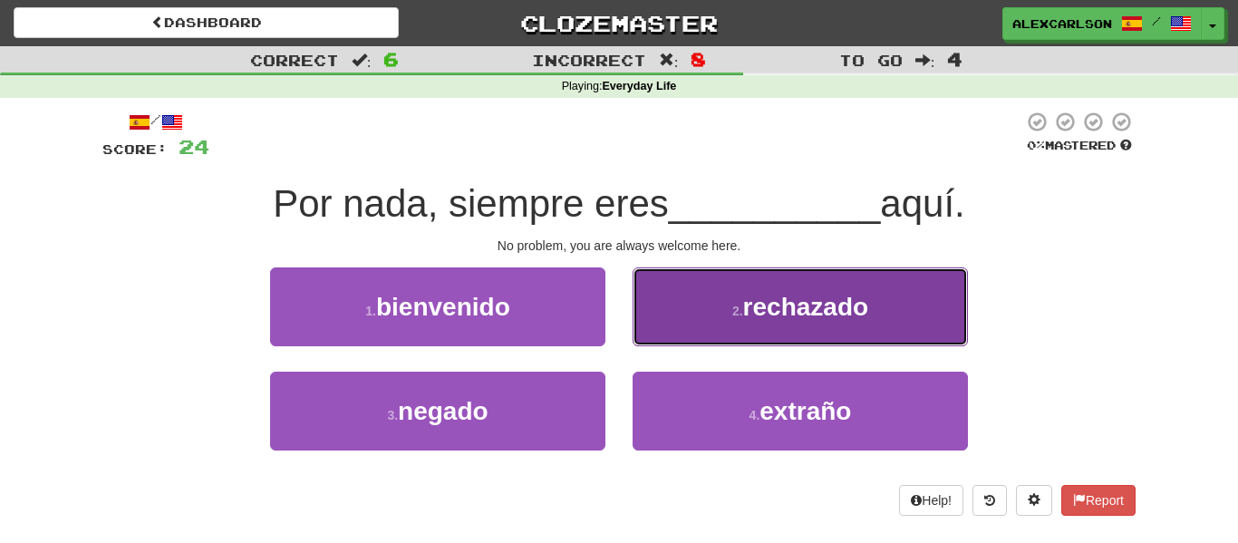
click at [702, 305] on button "2 . rechazado" at bounding box center [800, 306] width 335 height 79
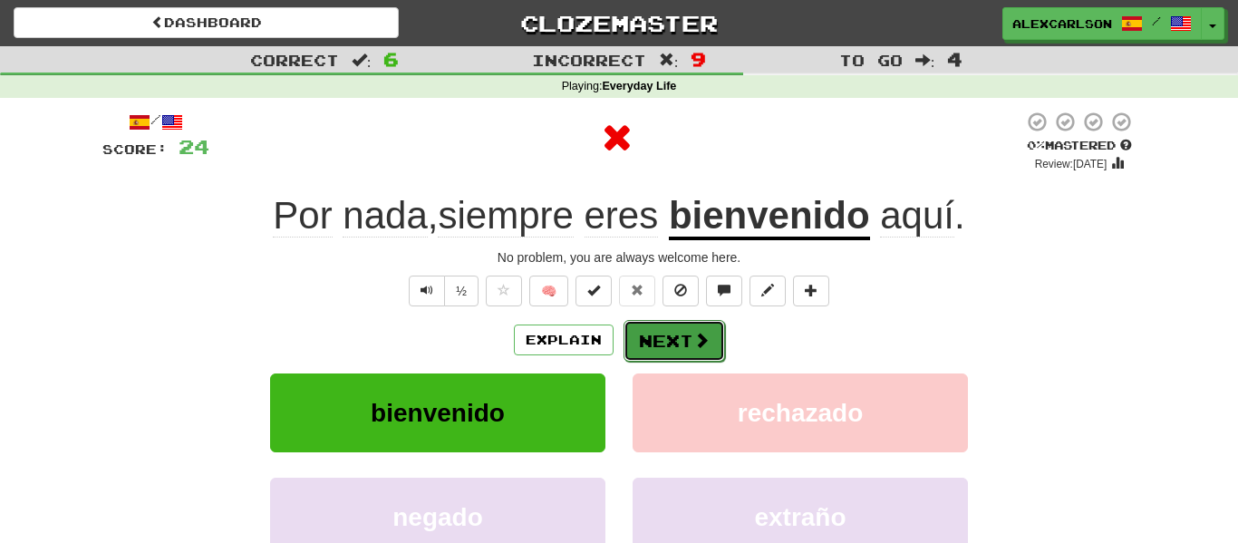
click at [659, 332] on button "Next" at bounding box center [675, 341] width 102 height 42
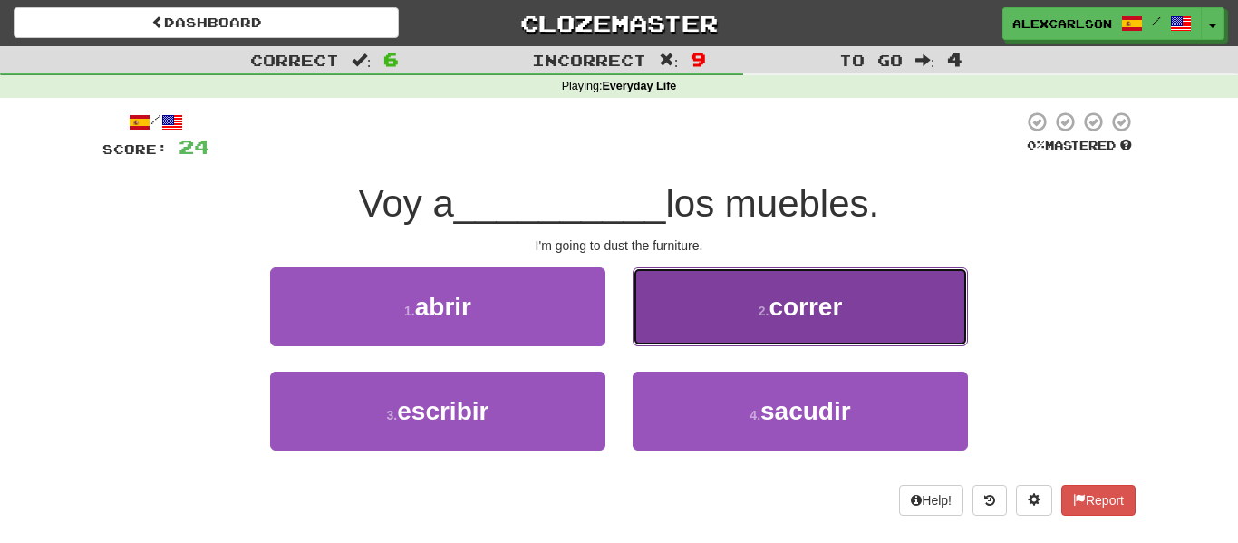
click at [683, 340] on button "2 . correr" at bounding box center [800, 306] width 335 height 79
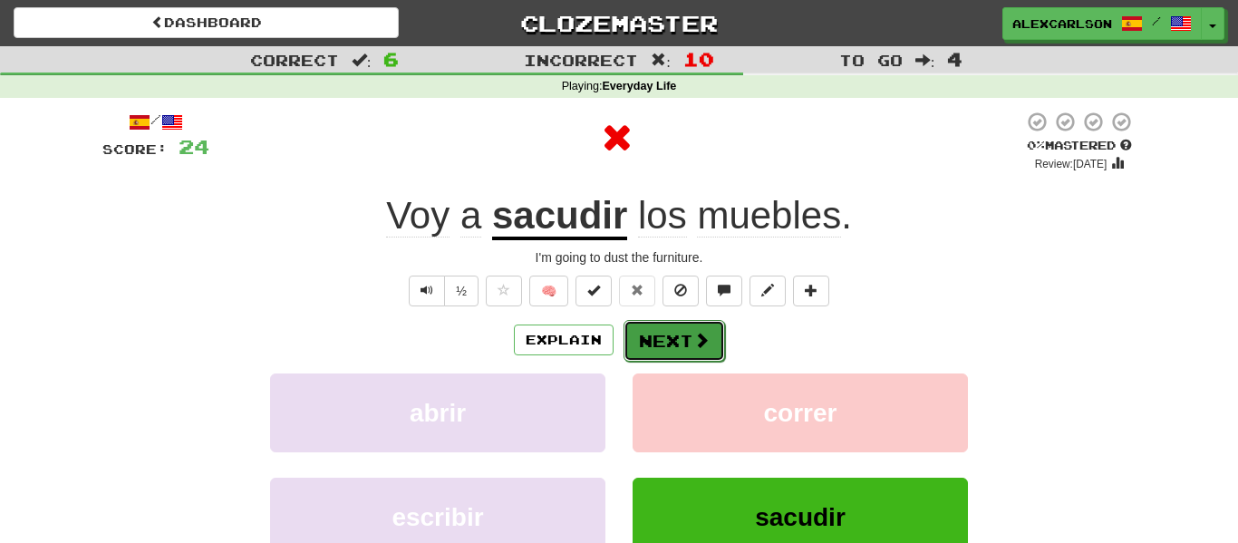
click at [679, 343] on button "Next" at bounding box center [675, 341] width 102 height 42
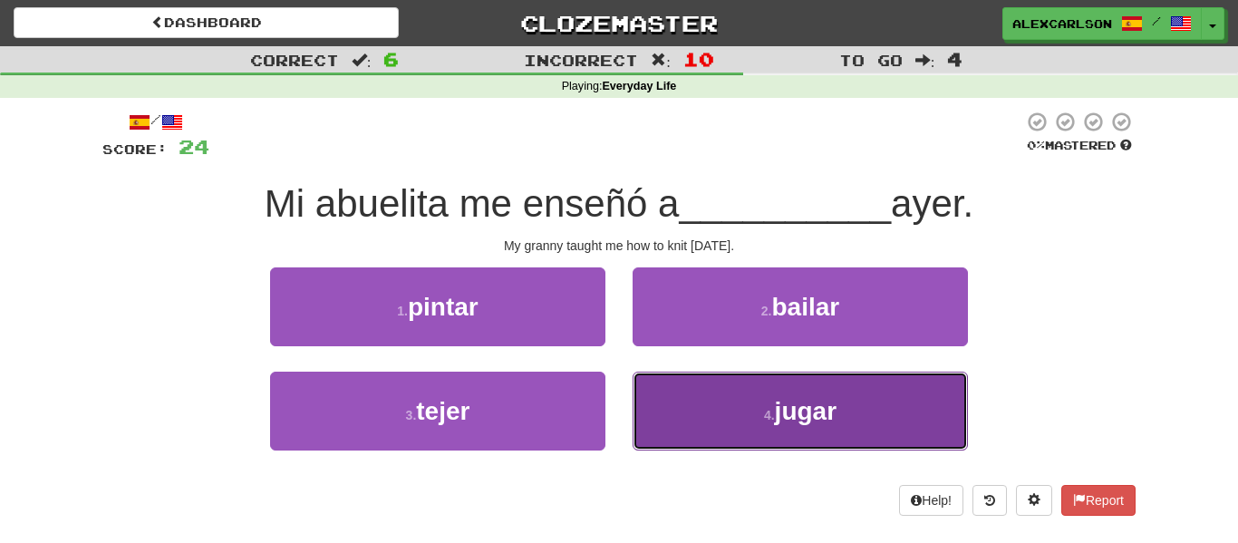
click at [728, 389] on button "4 . jugar" at bounding box center [800, 411] width 335 height 79
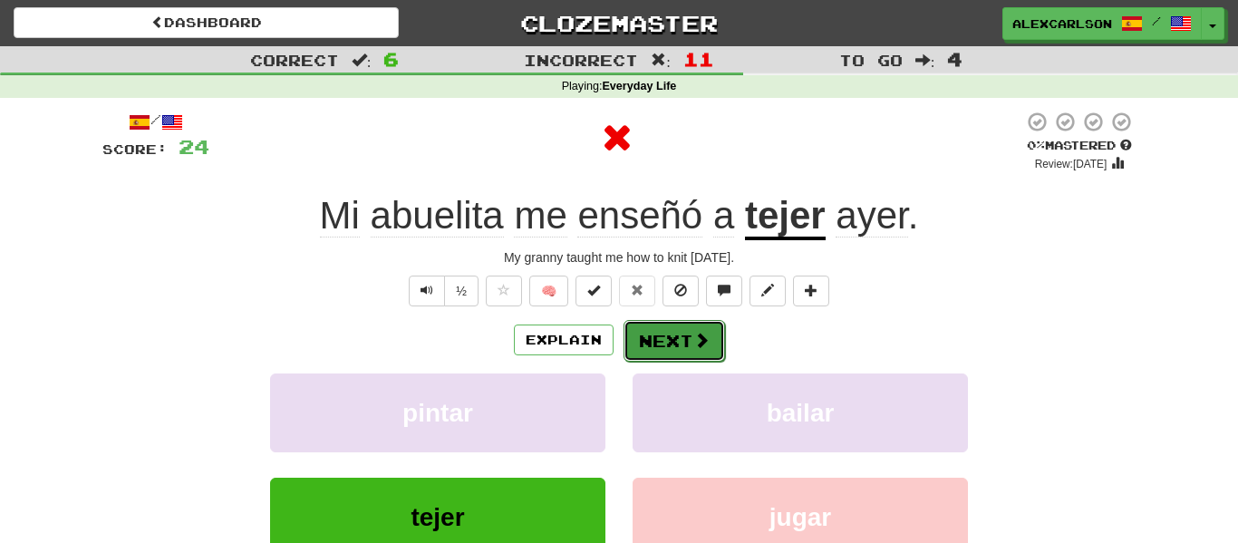
click at [682, 334] on button "Next" at bounding box center [675, 341] width 102 height 42
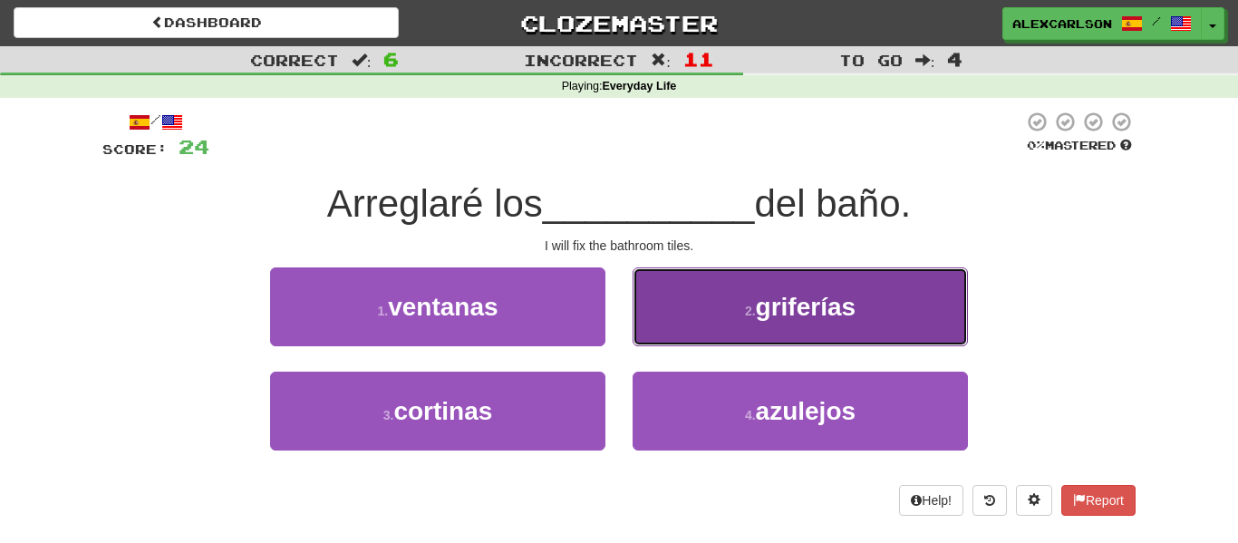
click at [682, 335] on button "2 . griferías" at bounding box center [800, 306] width 335 height 79
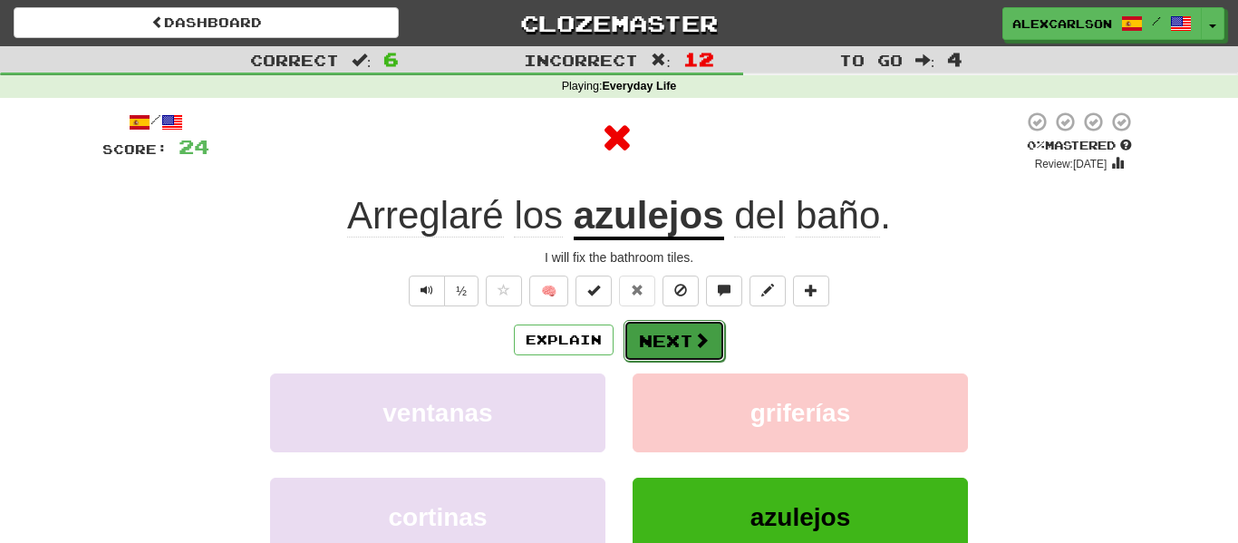
click at [670, 348] on button "Next" at bounding box center [675, 341] width 102 height 42
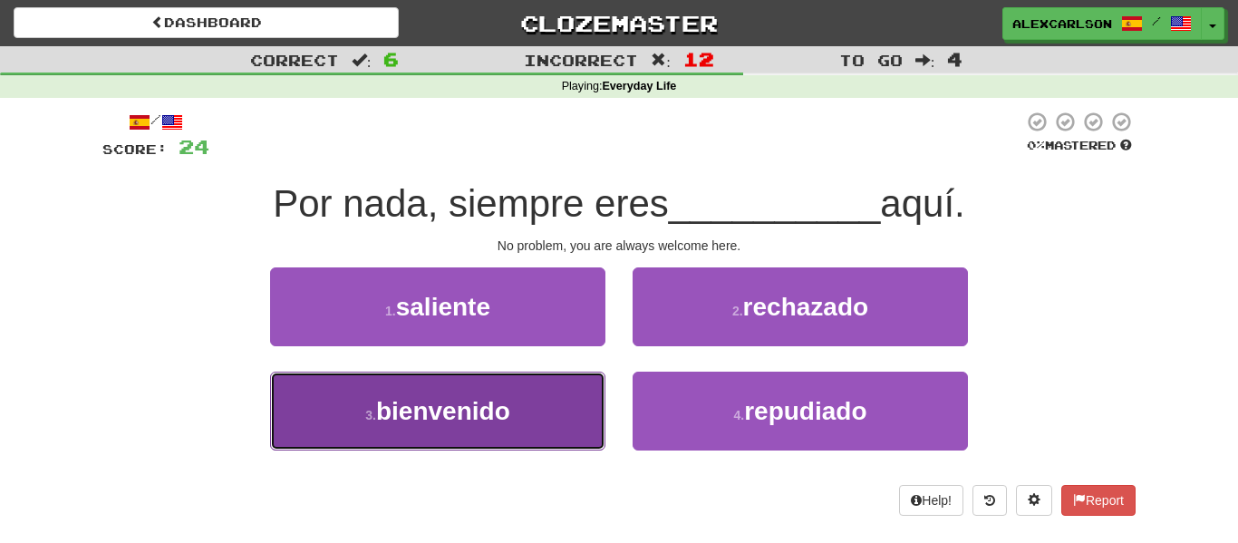
click at [495, 415] on span "bienvenido" at bounding box center [443, 411] width 134 height 28
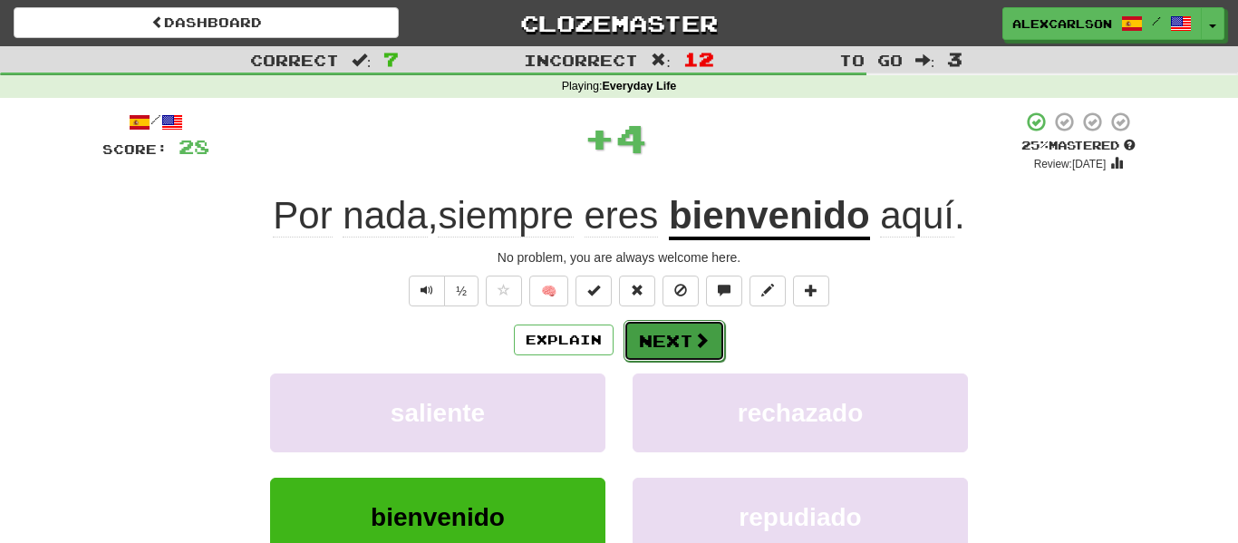
click at [659, 350] on button "Next" at bounding box center [675, 341] width 102 height 42
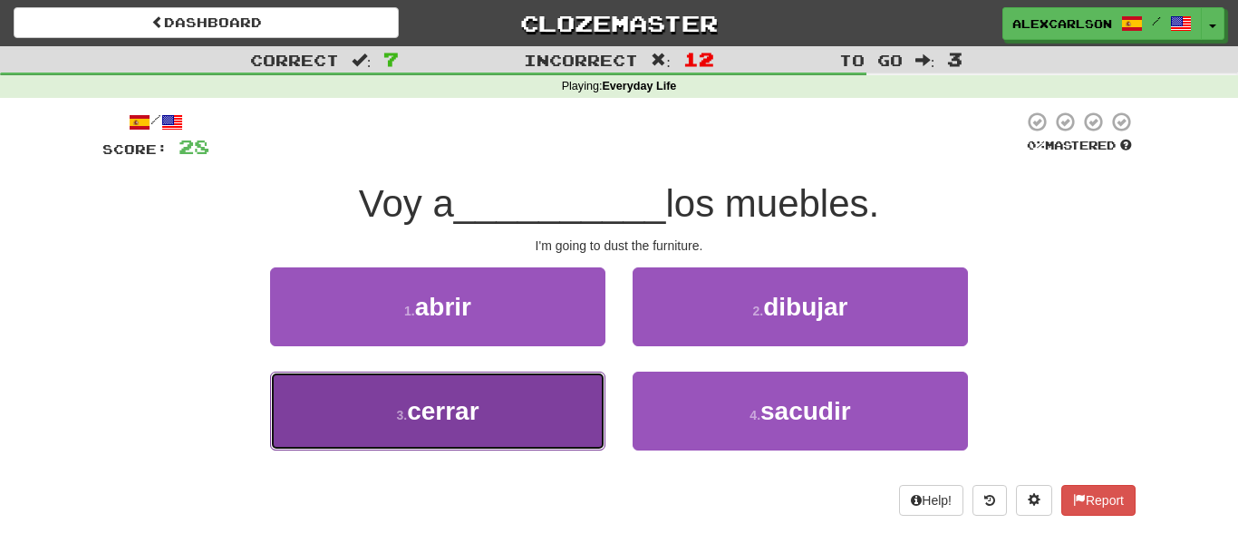
click at [567, 391] on button "3 . cerrar" at bounding box center [437, 411] width 335 height 79
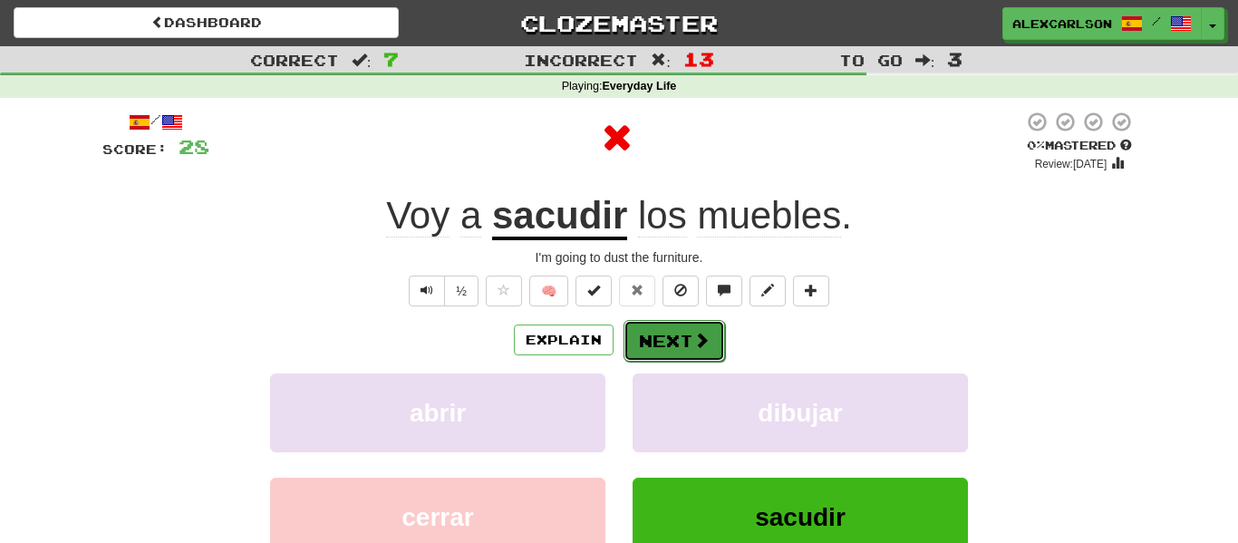
click at [683, 334] on button "Next" at bounding box center [675, 341] width 102 height 42
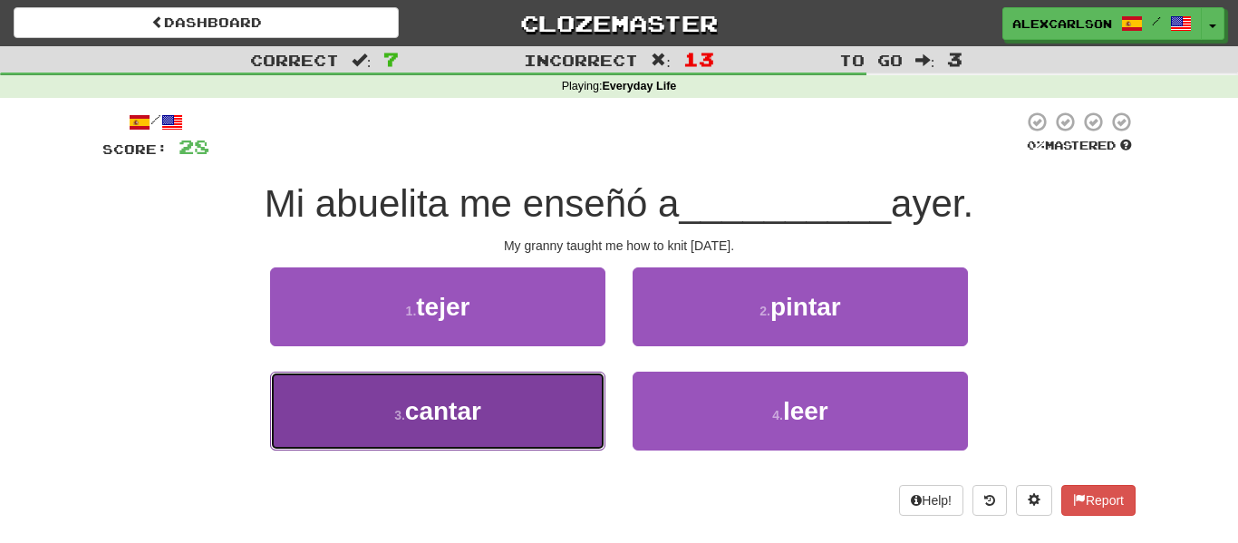
click at [567, 394] on button "3 . cantar" at bounding box center [437, 411] width 335 height 79
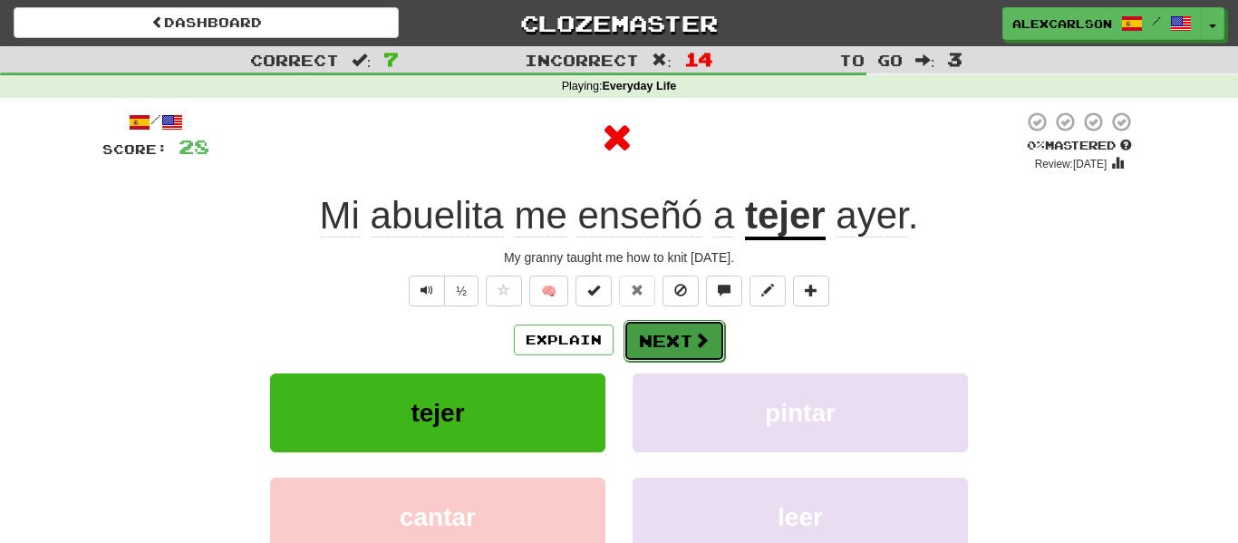
click at [663, 353] on button "Next" at bounding box center [675, 341] width 102 height 42
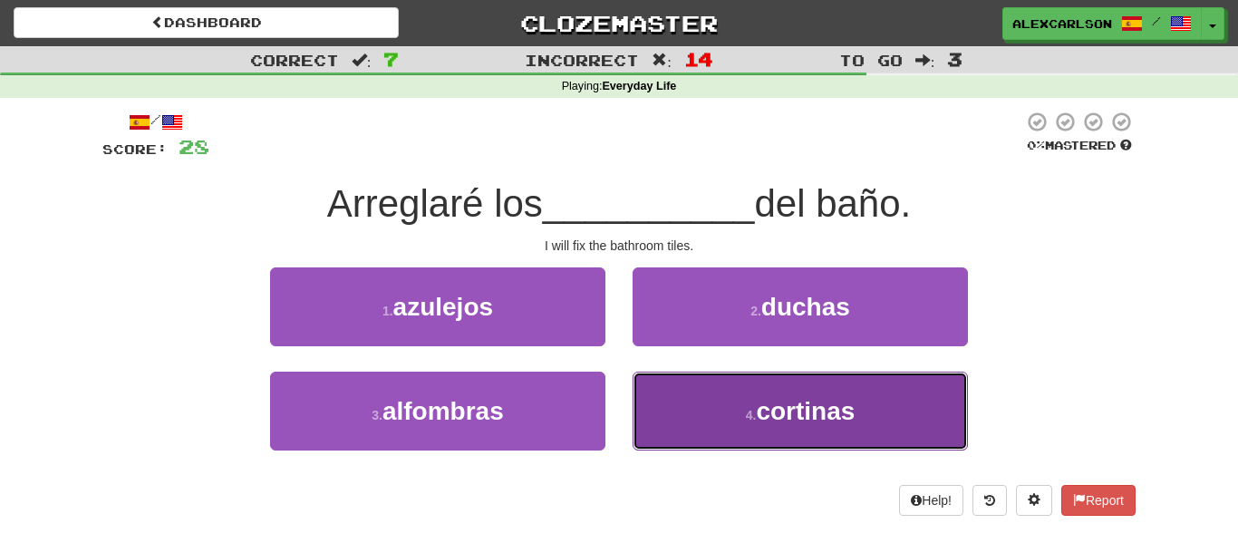
click at [701, 383] on button "4 . cortinas" at bounding box center [800, 411] width 335 height 79
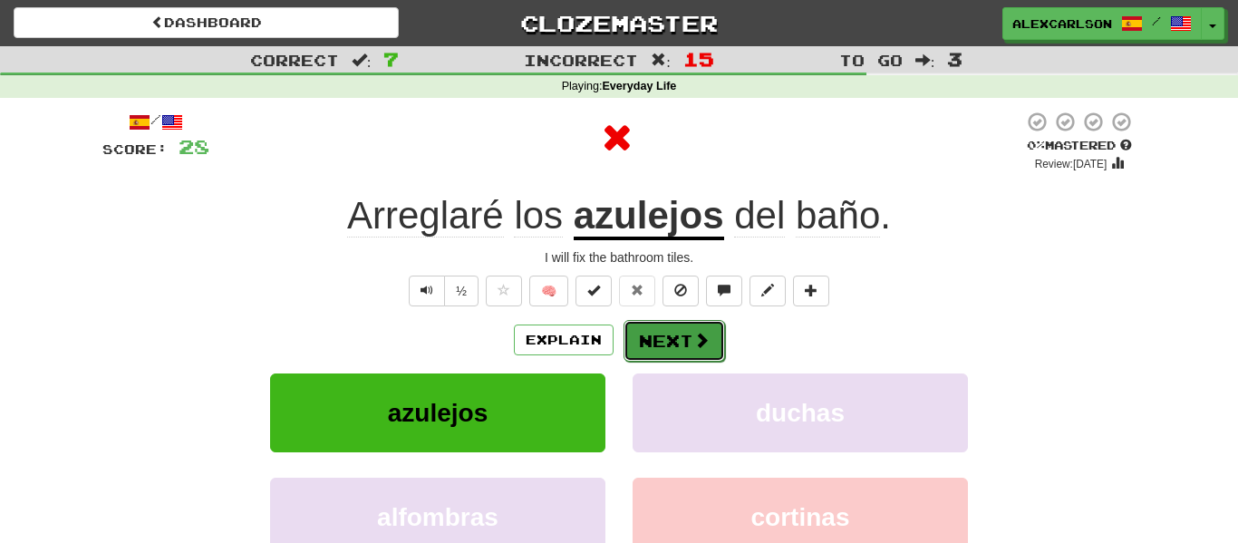
click at [656, 324] on button "Next" at bounding box center [675, 341] width 102 height 42
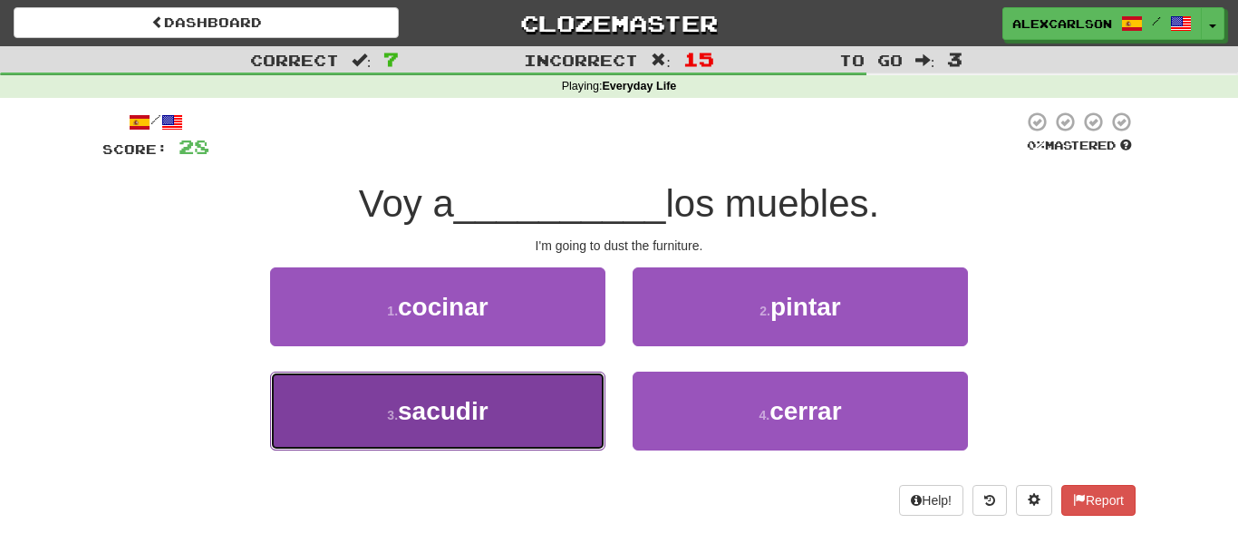
click at [557, 401] on button "3 . sacudir" at bounding box center [437, 411] width 335 height 79
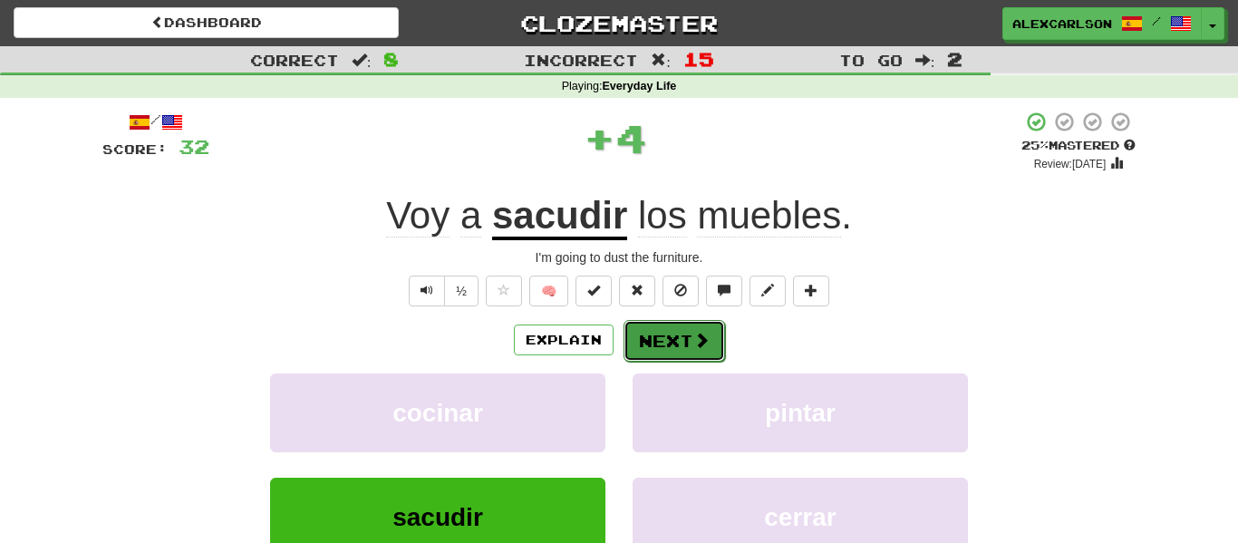
click at [649, 353] on button "Next" at bounding box center [675, 341] width 102 height 42
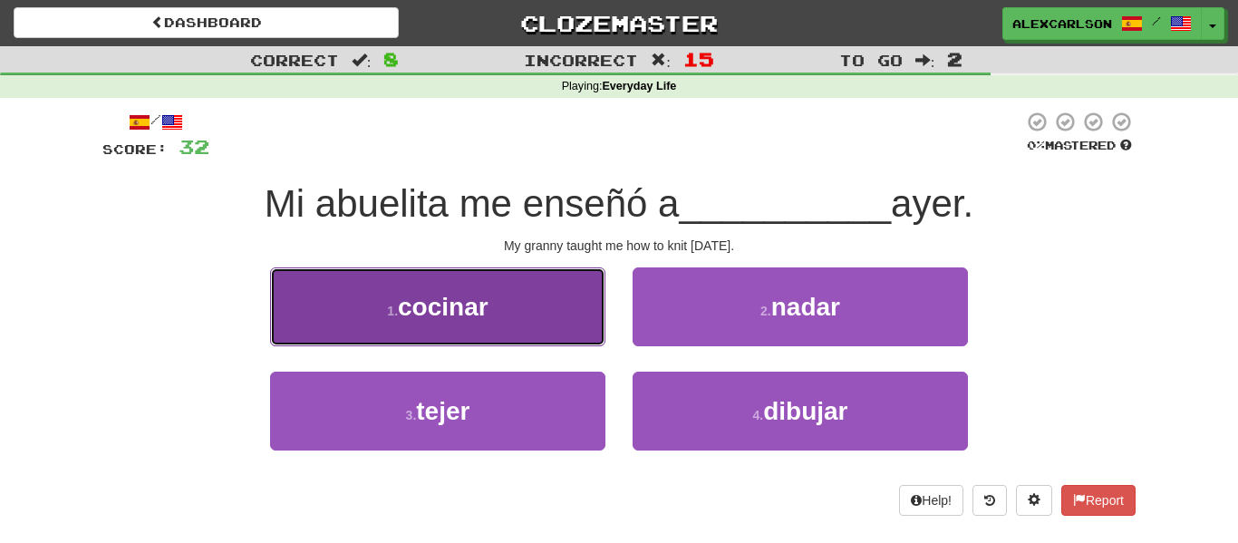
click at [595, 320] on button "1 . cocinar" at bounding box center [437, 306] width 335 height 79
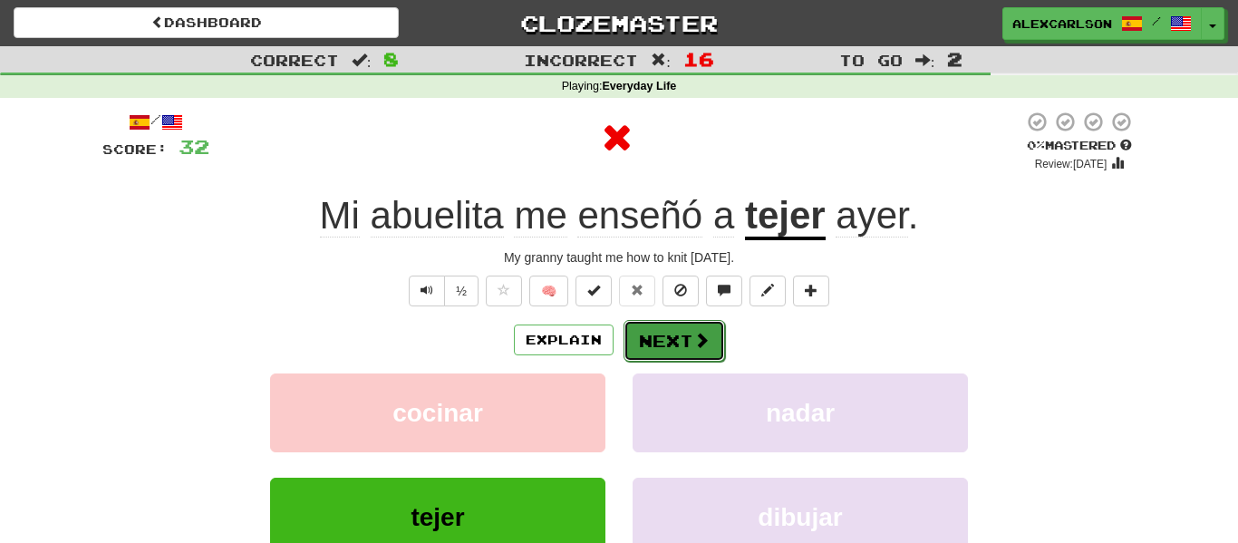
click at [644, 320] on button "Next" at bounding box center [675, 341] width 102 height 42
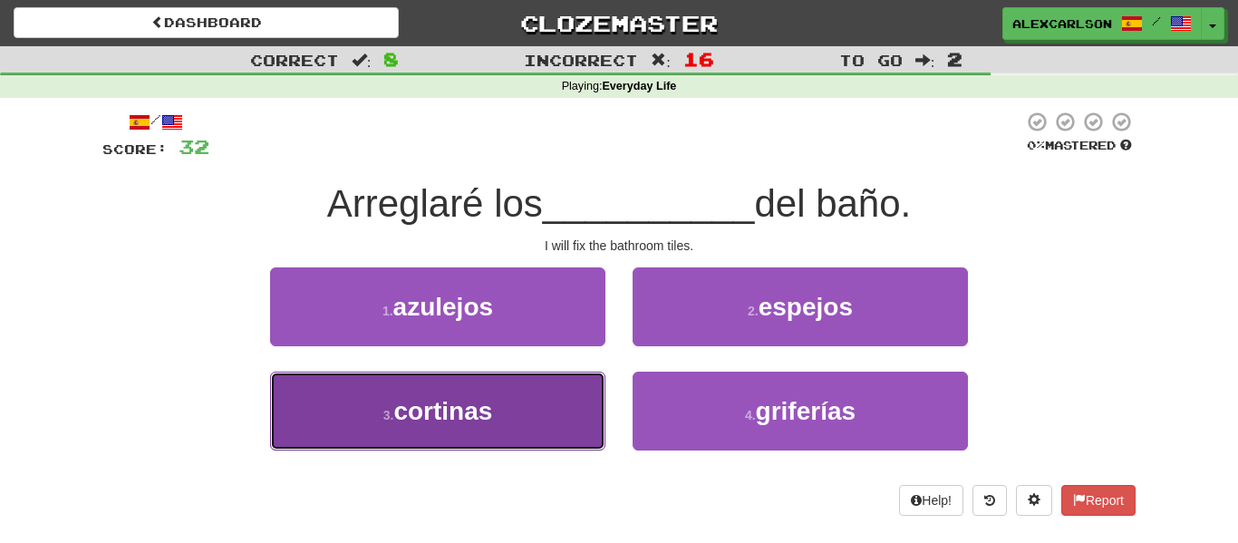
click at [585, 412] on button "3 . cortinas" at bounding box center [437, 411] width 335 height 79
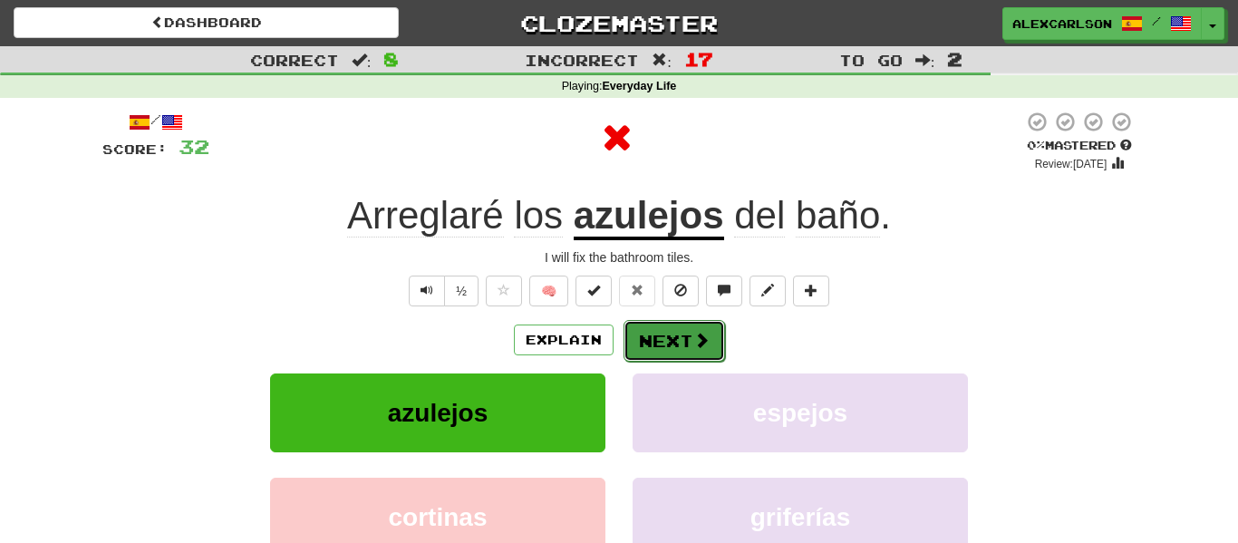
click at [645, 360] on button "Next" at bounding box center [675, 341] width 102 height 42
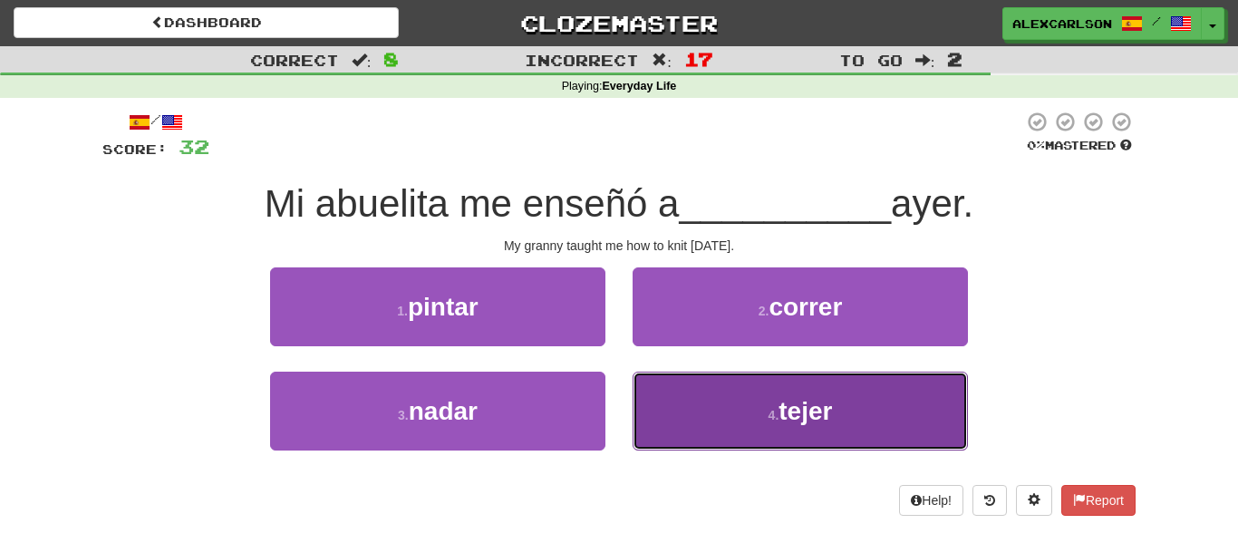
click at [712, 374] on button "4 . tejer" at bounding box center [800, 411] width 335 height 79
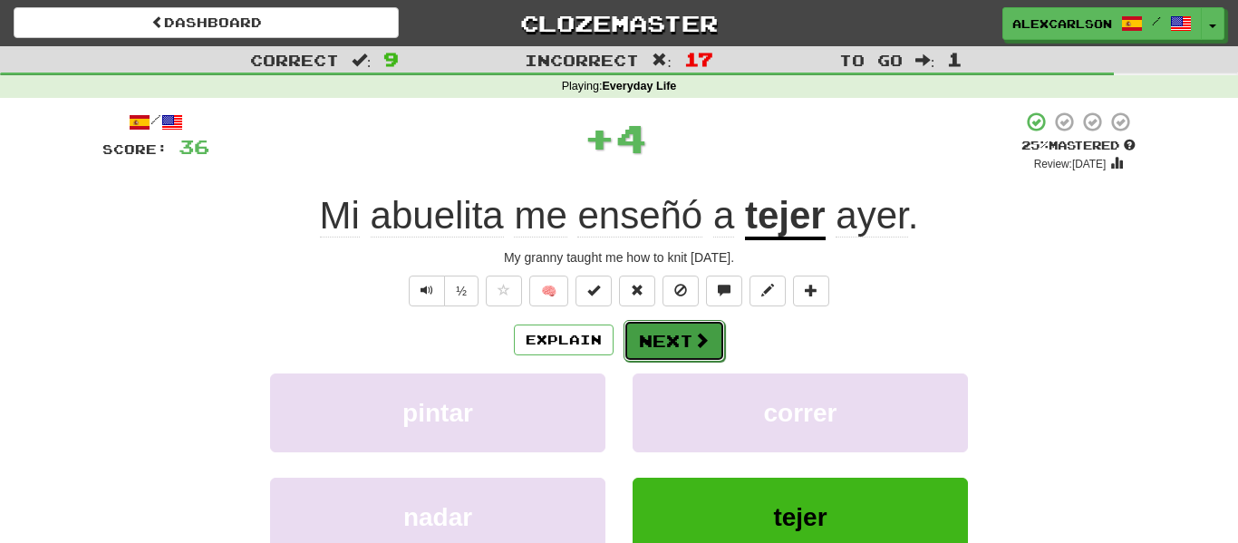
click at [698, 336] on span at bounding box center [701, 340] width 16 height 16
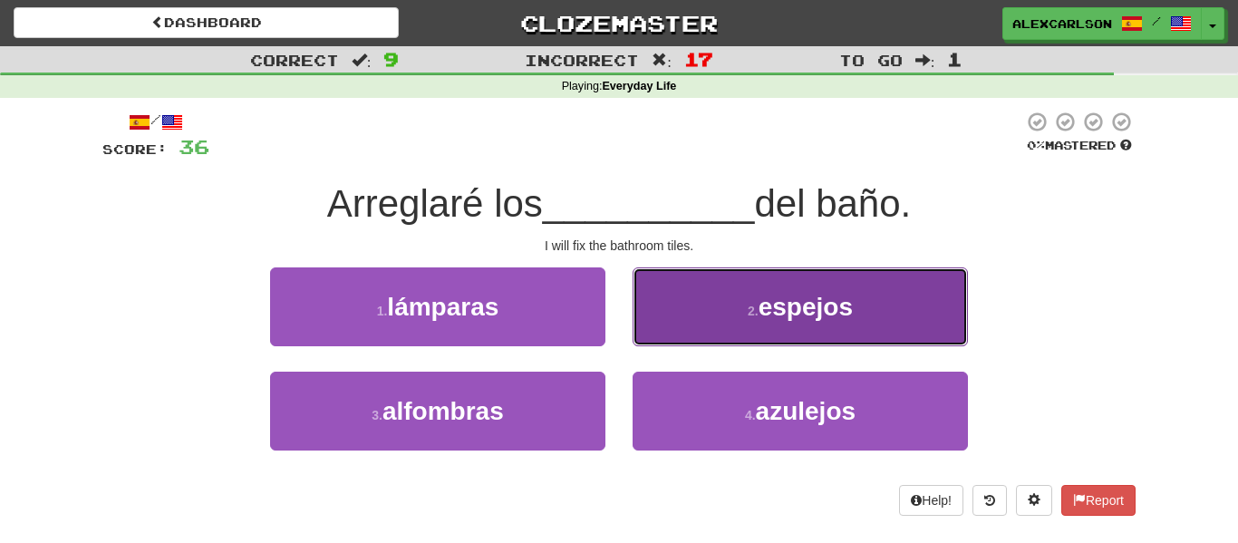
click at [675, 305] on button "2 . espejos" at bounding box center [800, 306] width 335 height 79
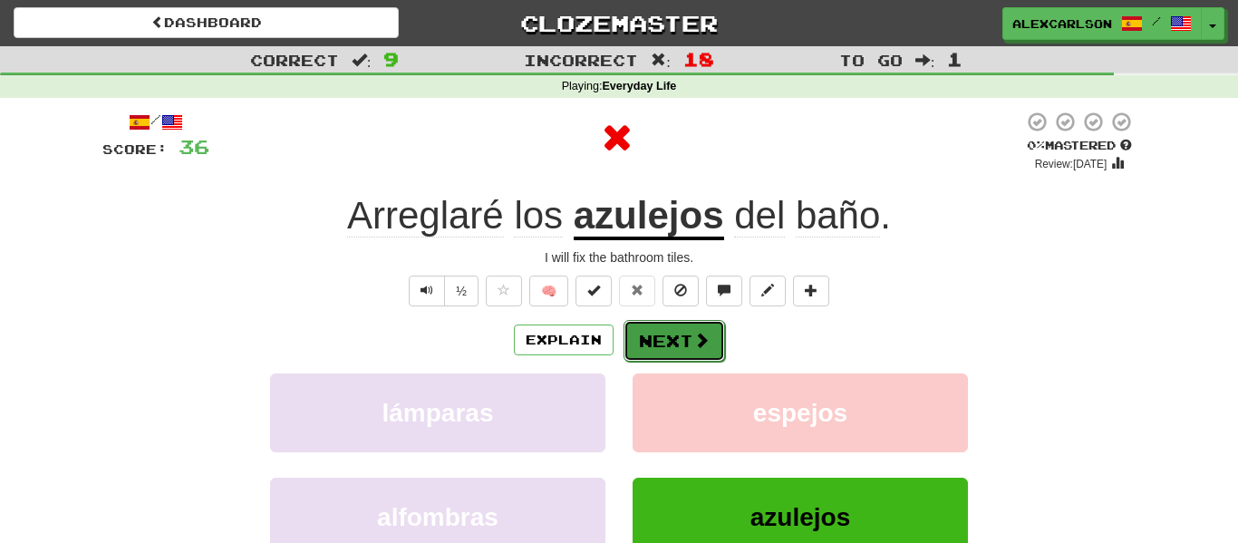
click at [677, 336] on button "Next" at bounding box center [675, 341] width 102 height 42
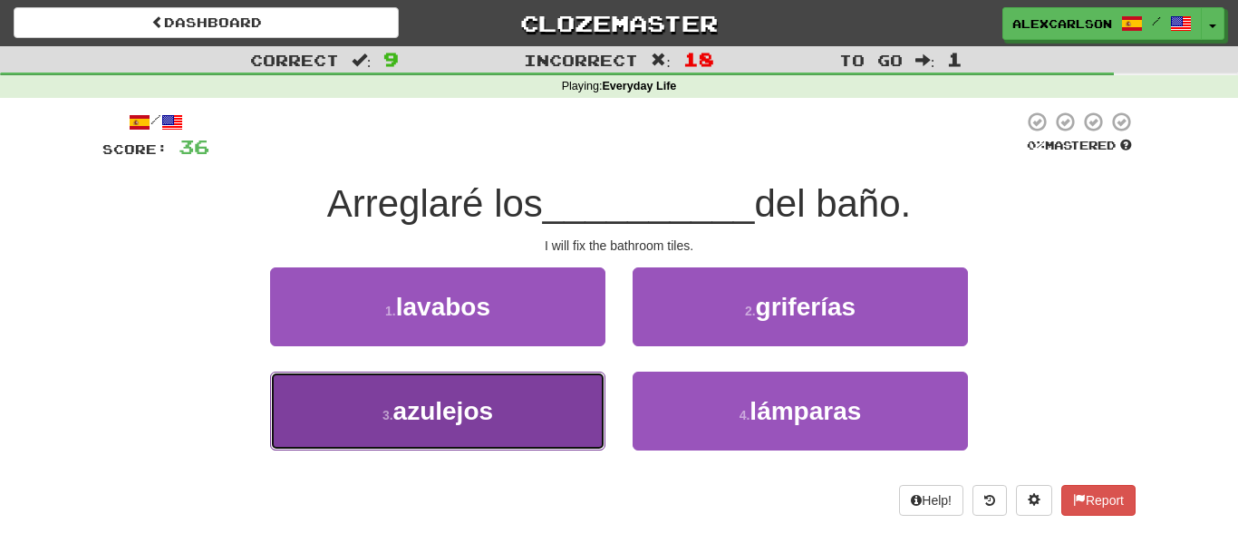
click at [604, 399] on button "3 . azulejos" at bounding box center [437, 411] width 335 height 79
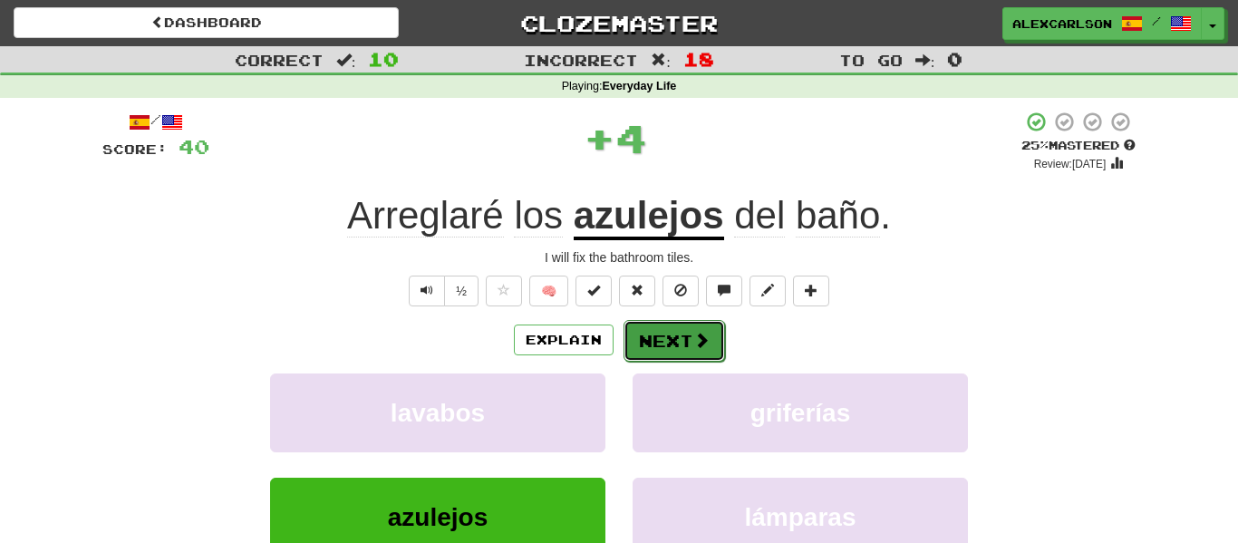
click at [666, 350] on button "Next" at bounding box center [675, 341] width 102 height 42
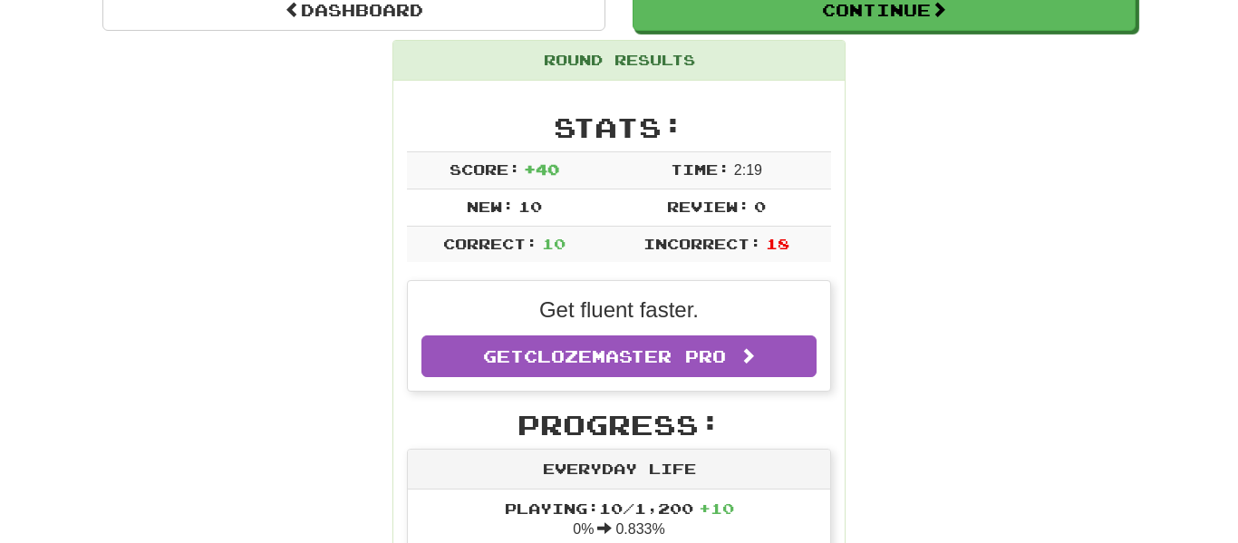
scroll to position [0, 0]
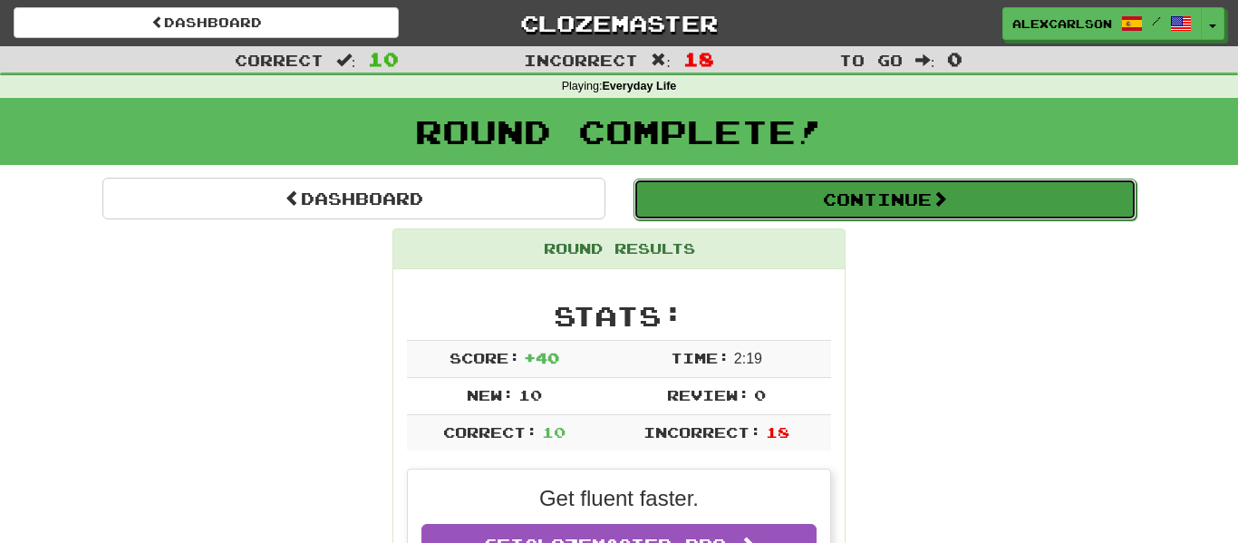
click at [812, 183] on button "Continue" at bounding box center [884, 200] width 503 height 42
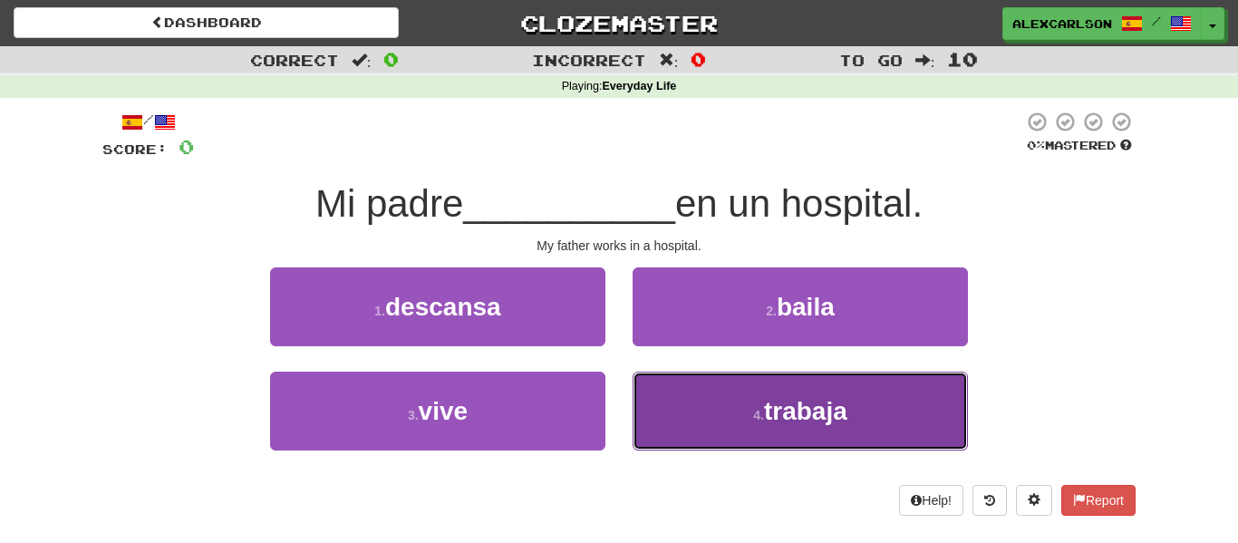
click at [767, 393] on button "4 . trabaja" at bounding box center [800, 411] width 335 height 79
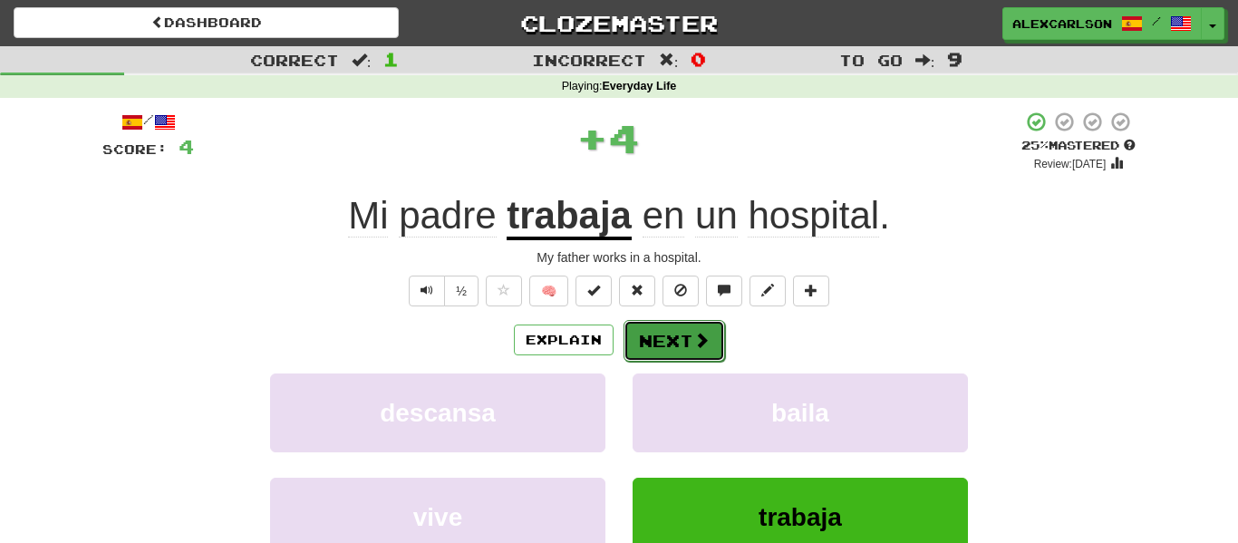
click at [691, 331] on button "Next" at bounding box center [675, 341] width 102 height 42
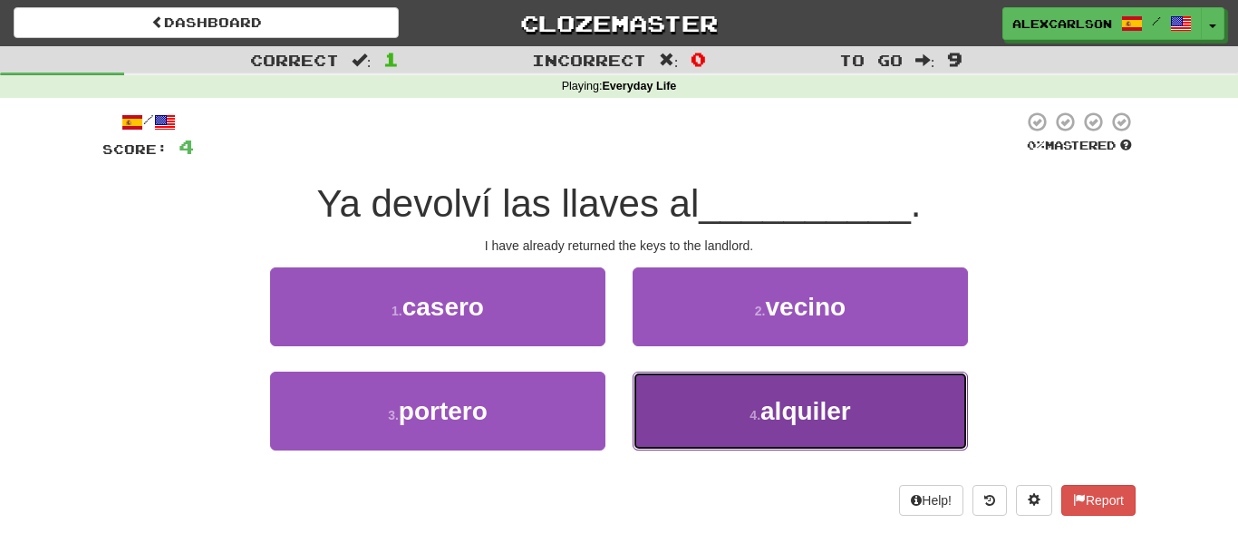
click at [668, 397] on button "4 . alquiler" at bounding box center [800, 411] width 335 height 79
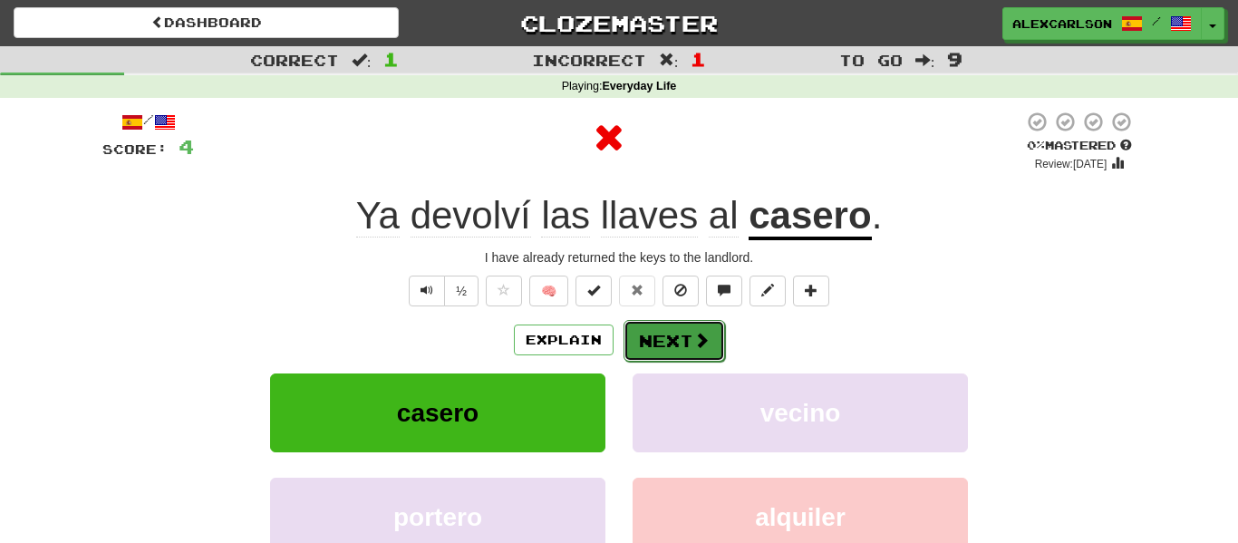
click at [671, 350] on button "Next" at bounding box center [675, 341] width 102 height 42
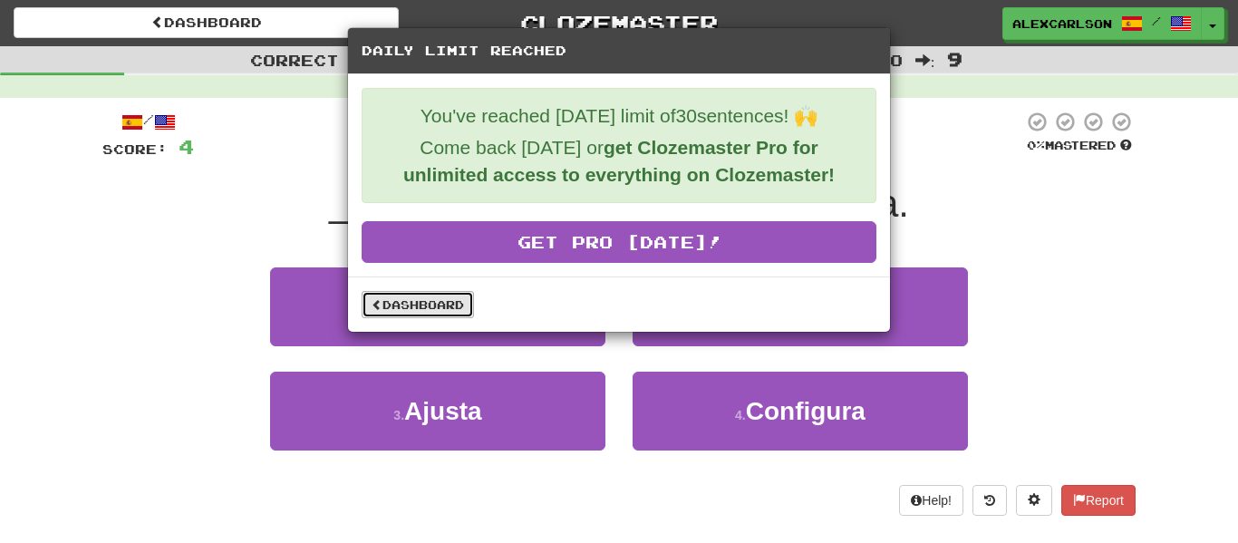
click at [446, 300] on link "Dashboard" at bounding box center [418, 304] width 112 height 27
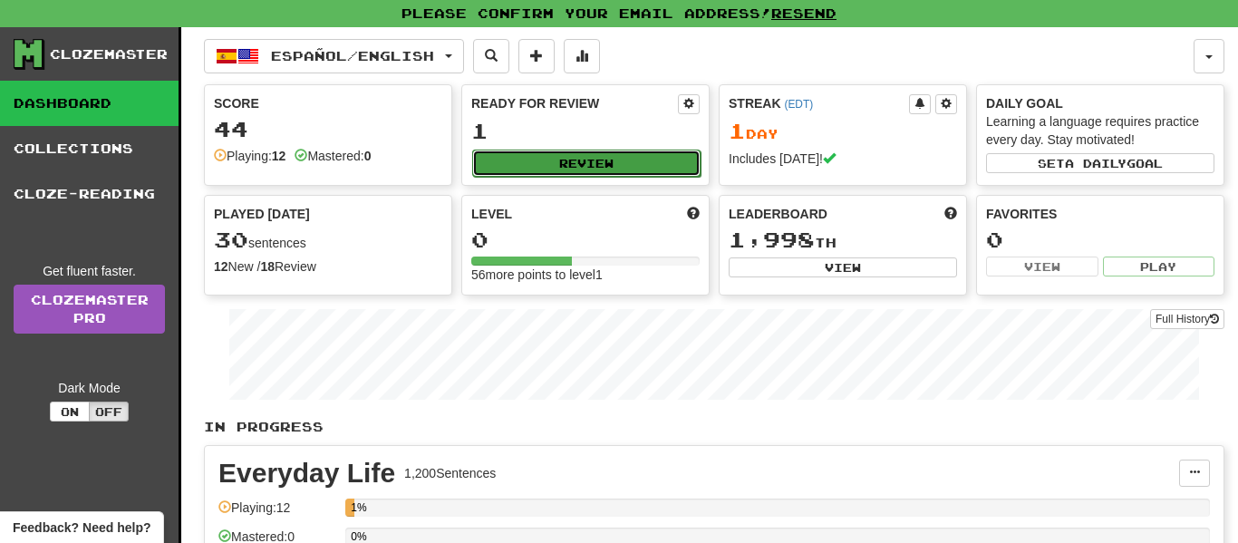
click at [563, 169] on button "Review" at bounding box center [586, 163] width 228 height 27
select select "**"
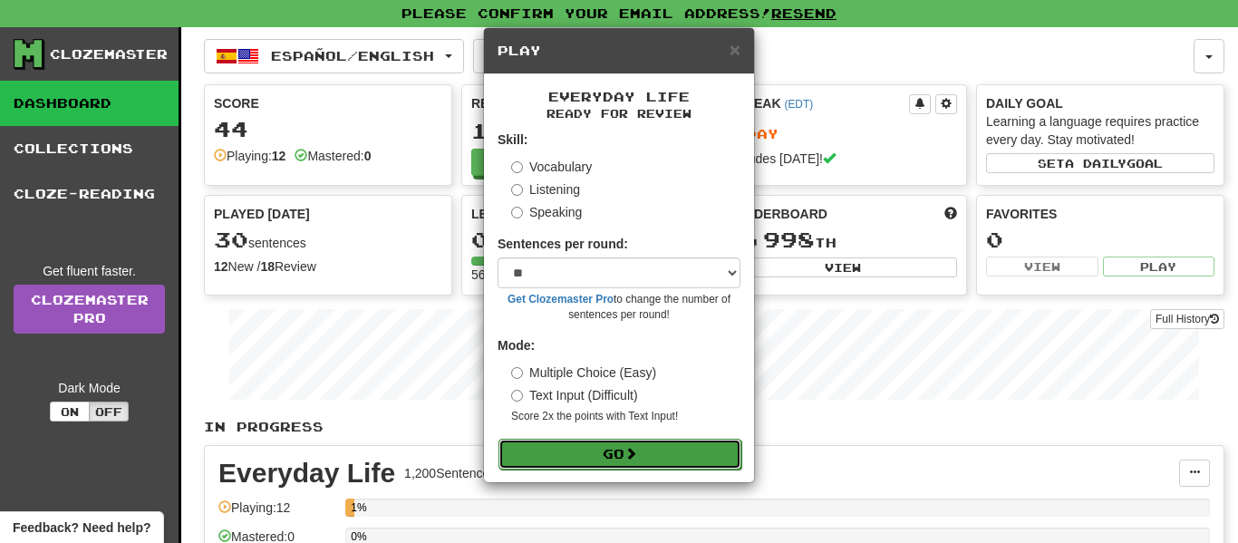
click at [632, 448] on span at bounding box center [630, 453] width 13 height 13
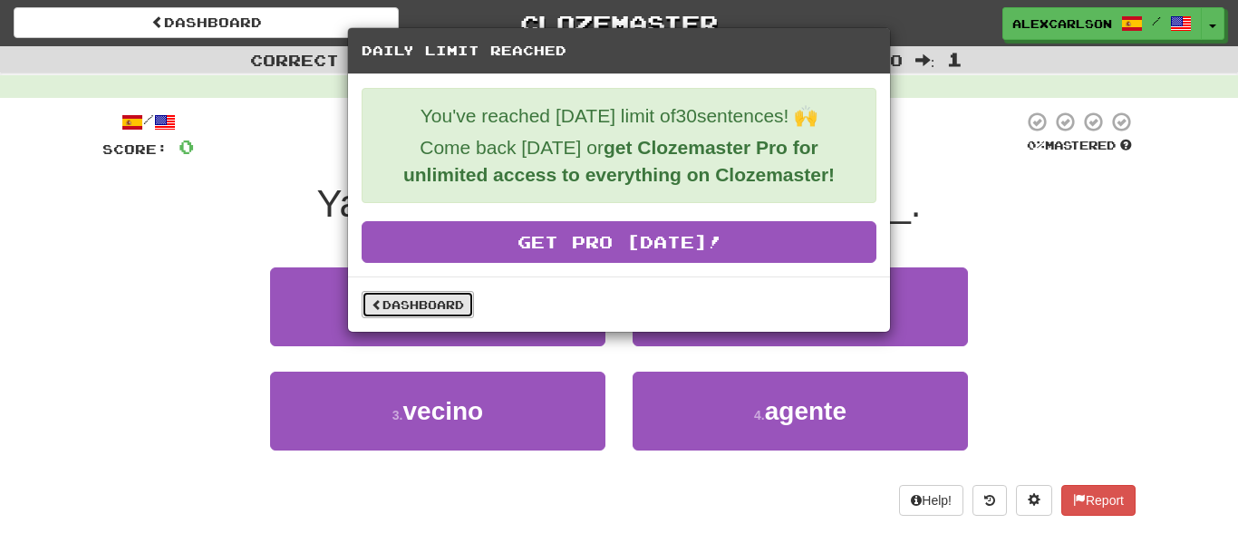
click at [437, 296] on link "Dashboard" at bounding box center [418, 304] width 112 height 27
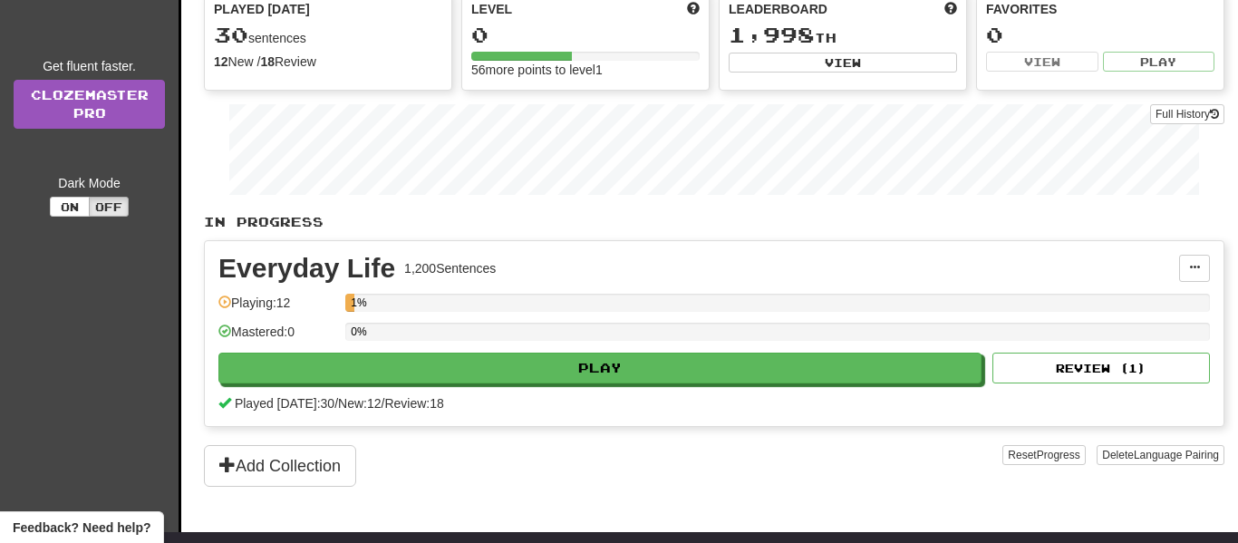
scroll to position [215, 0]
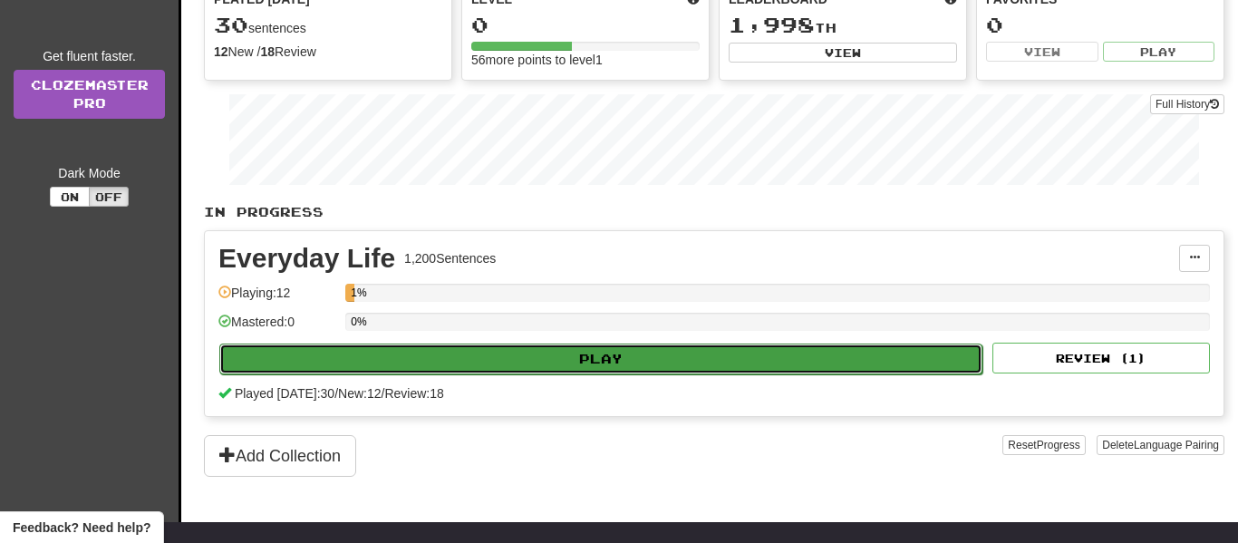
click at [561, 356] on button "Play" at bounding box center [600, 358] width 763 height 31
select select "**"
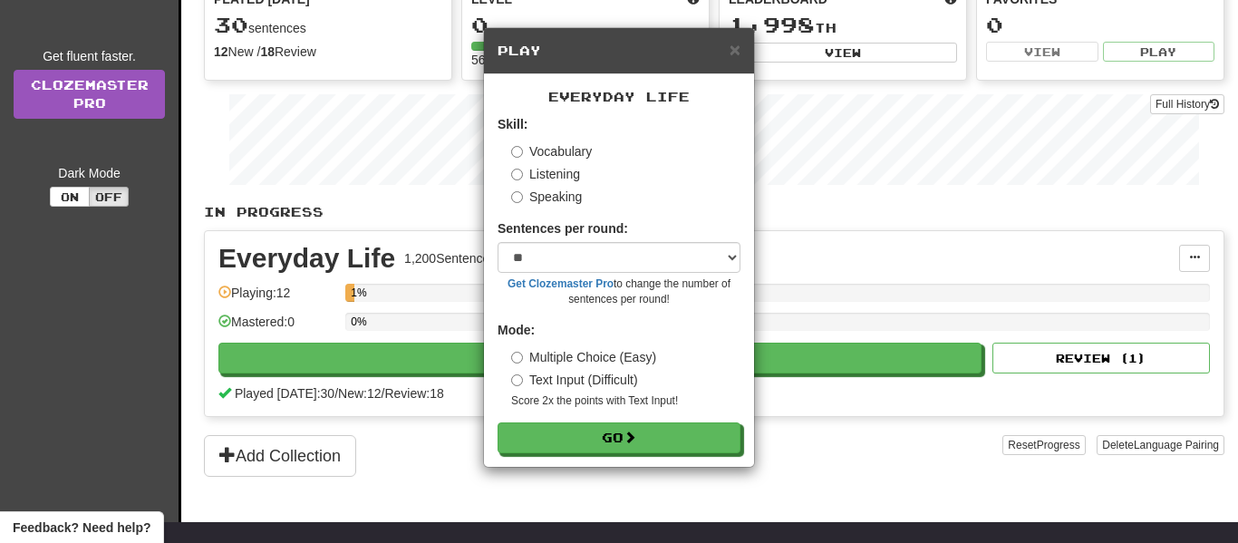
click at [817, 414] on div "× Play Everyday Life Skill: Vocabulary Listening Speaking Sentences per round: …" at bounding box center [619, 271] width 1238 height 543
